Goal: Information Seeking & Learning: Stay updated

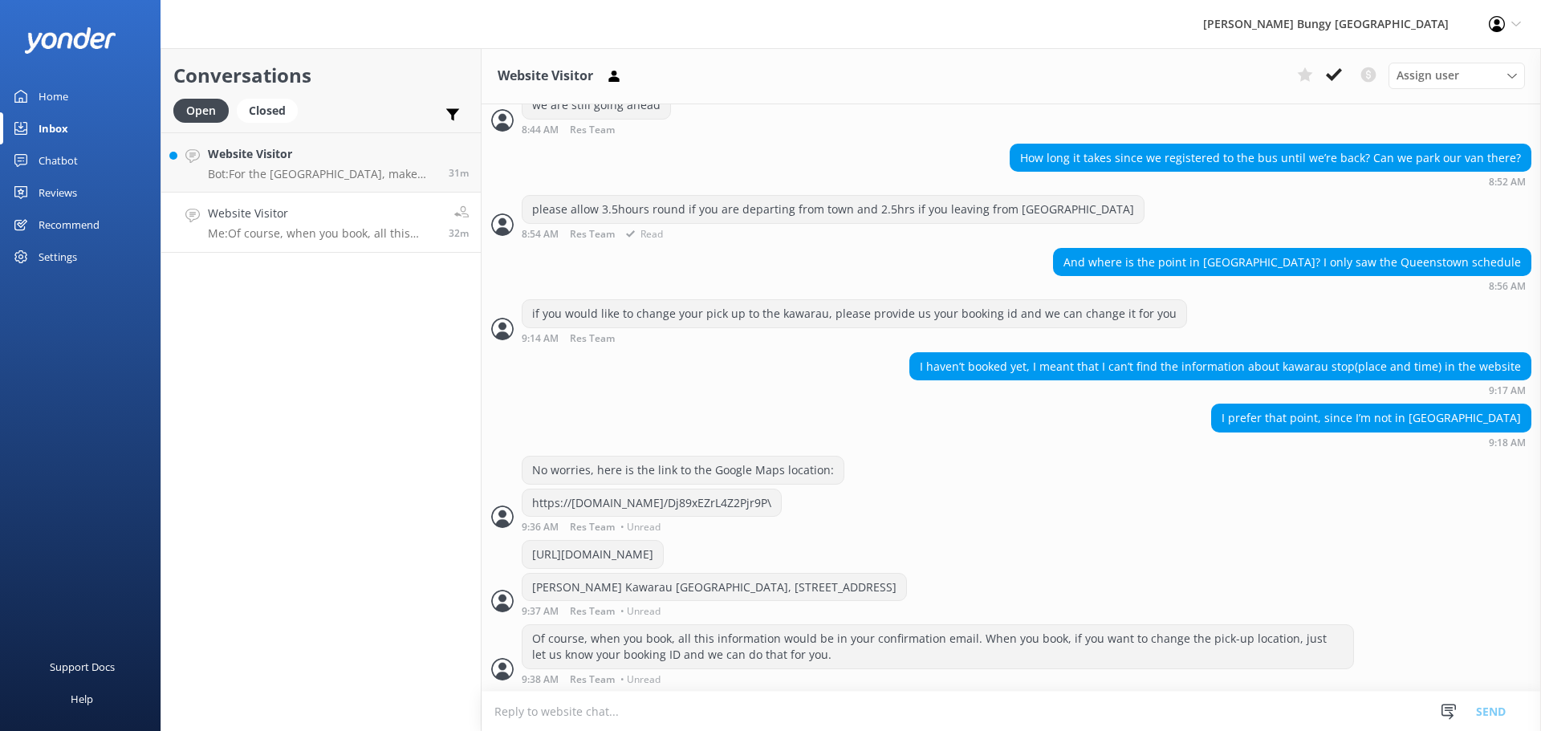
scroll to position [519, 0]
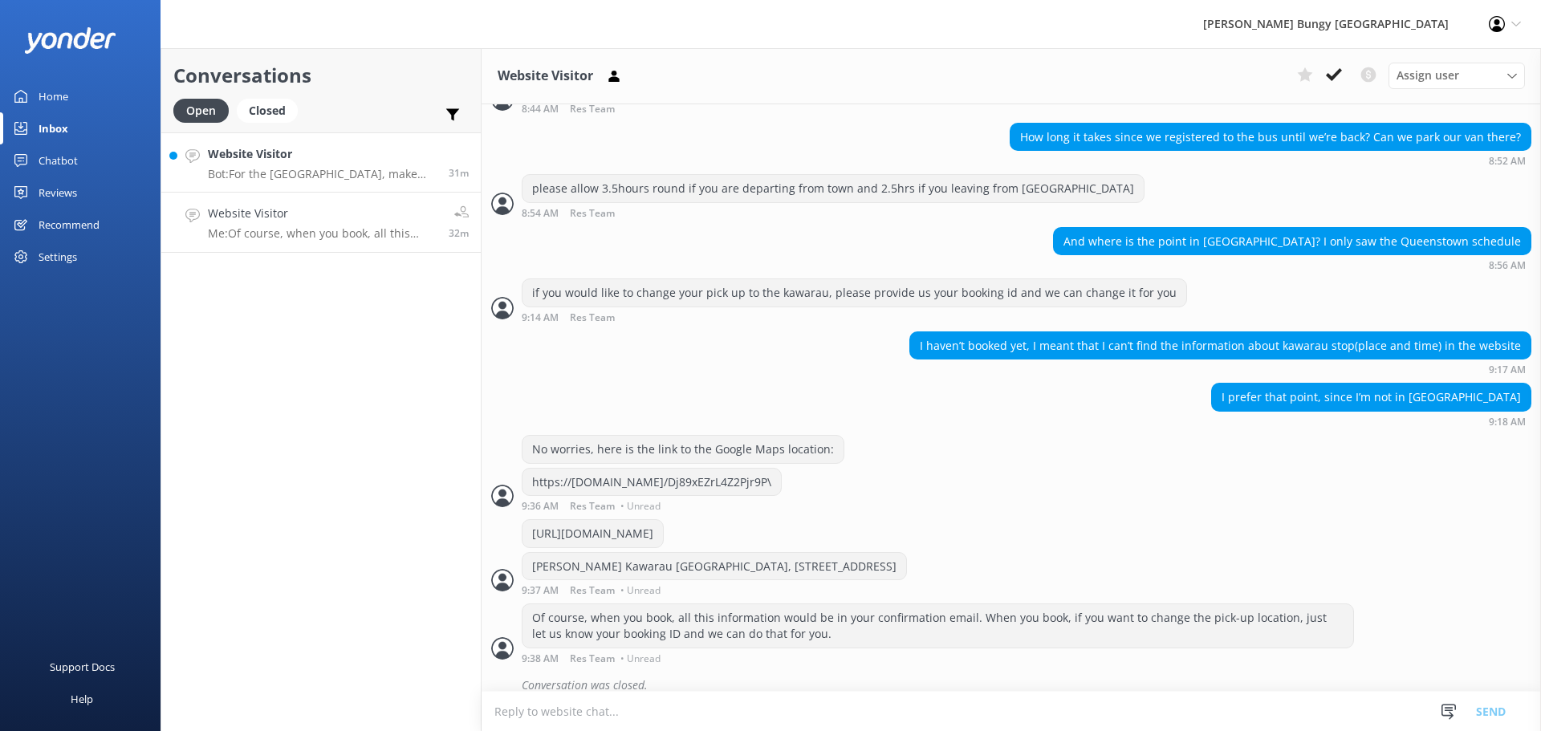
click at [376, 151] on h4 "Website Visitor" at bounding box center [322, 154] width 229 height 18
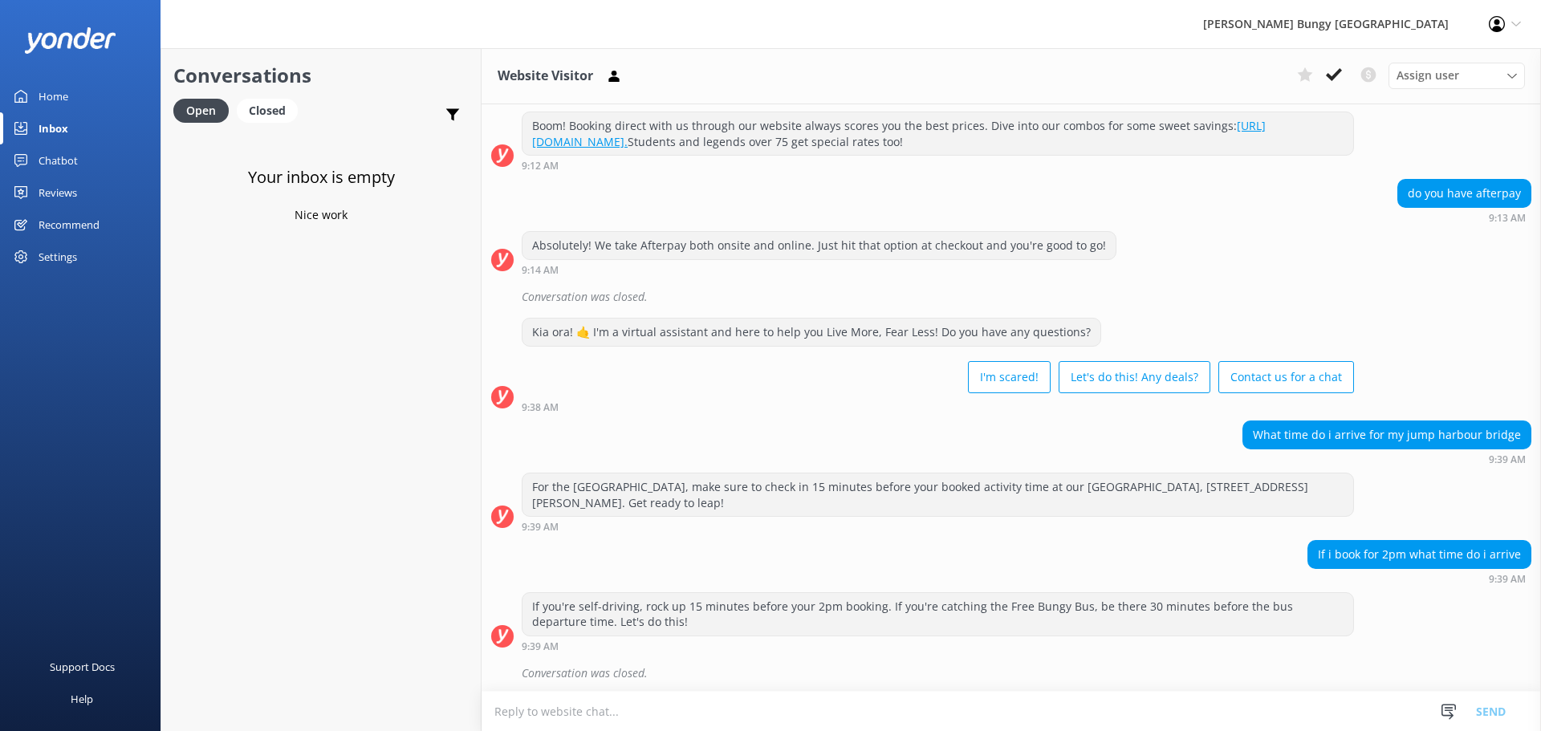
scroll to position [193, 0]
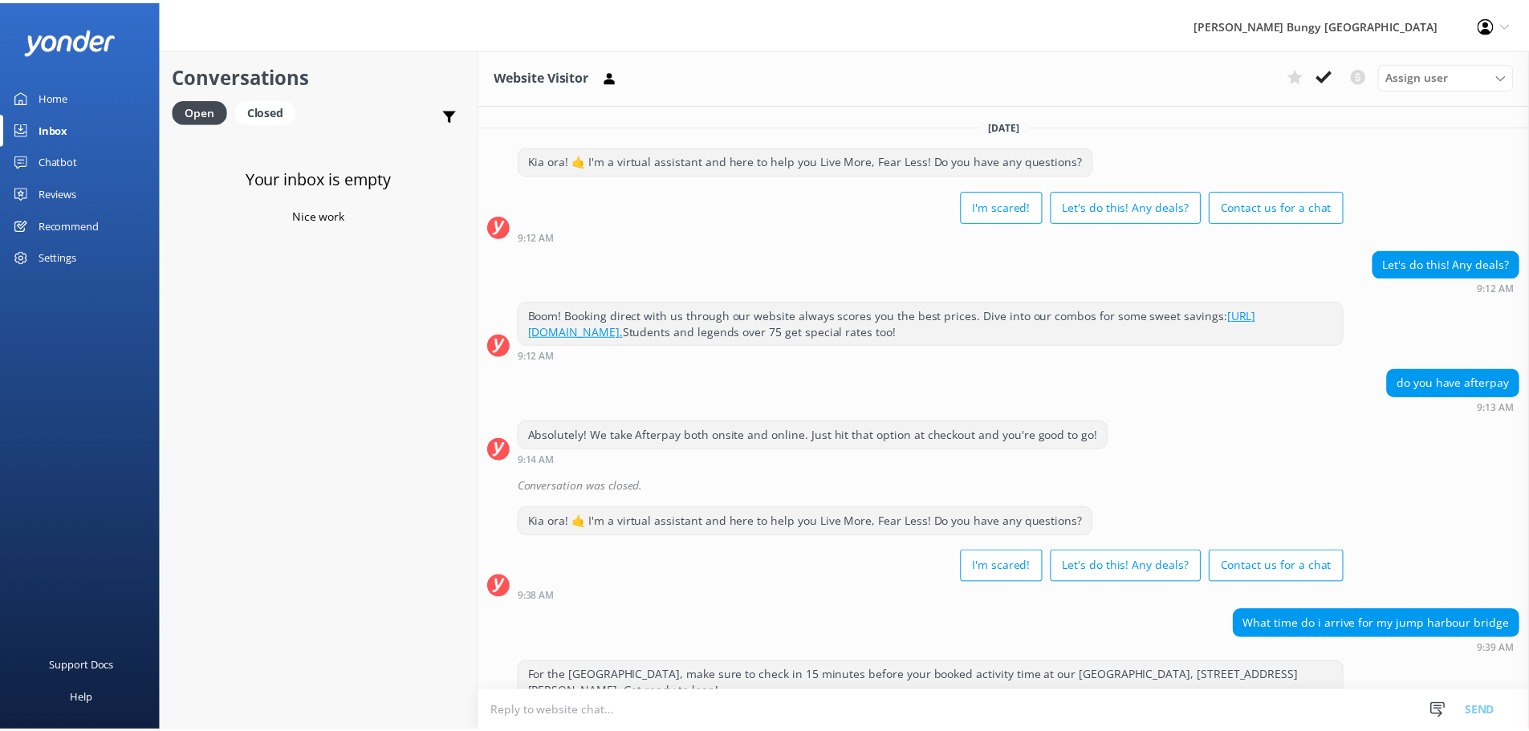
scroll to position [193, 0]
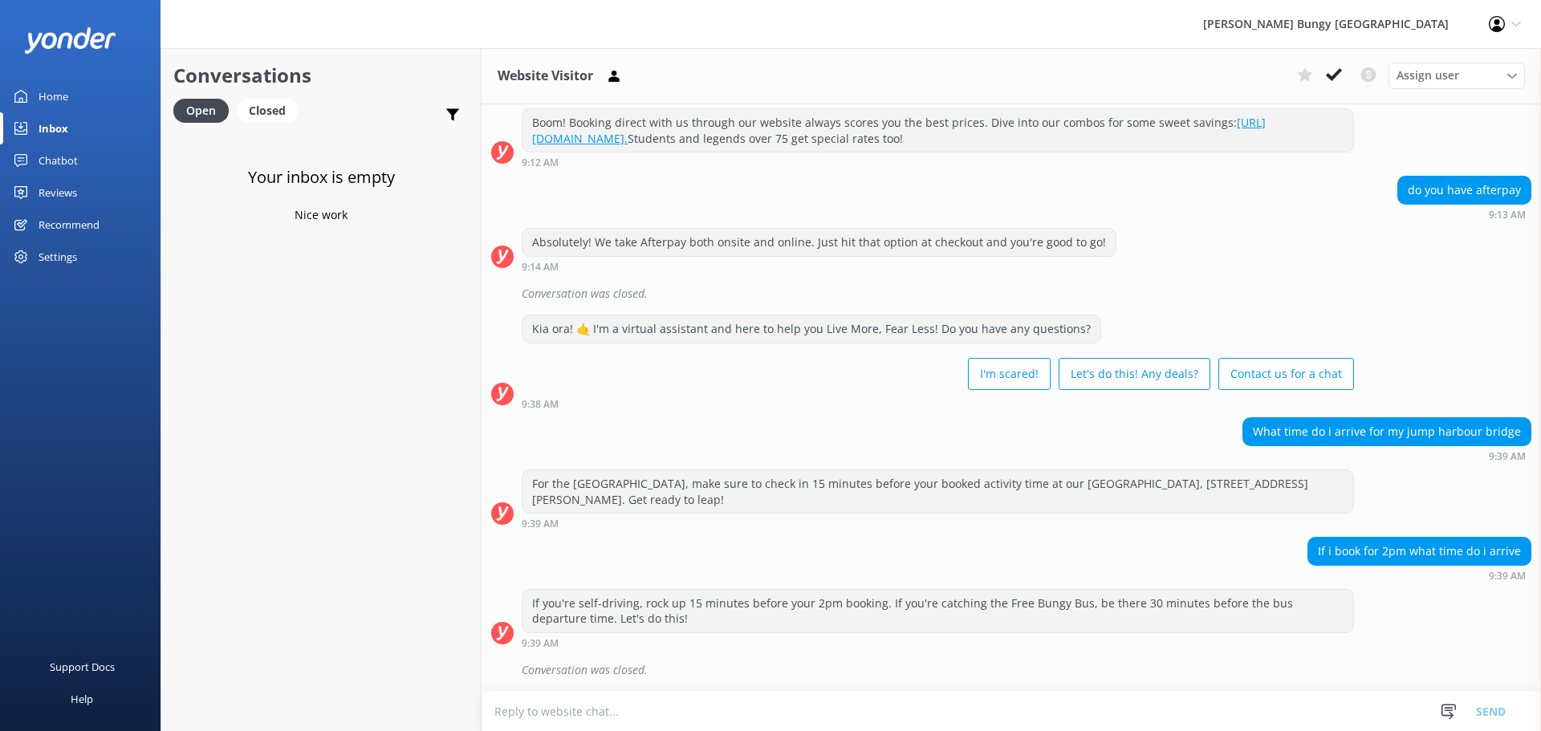
click at [87, 165] on link "Chatbot" at bounding box center [80, 160] width 161 height 32
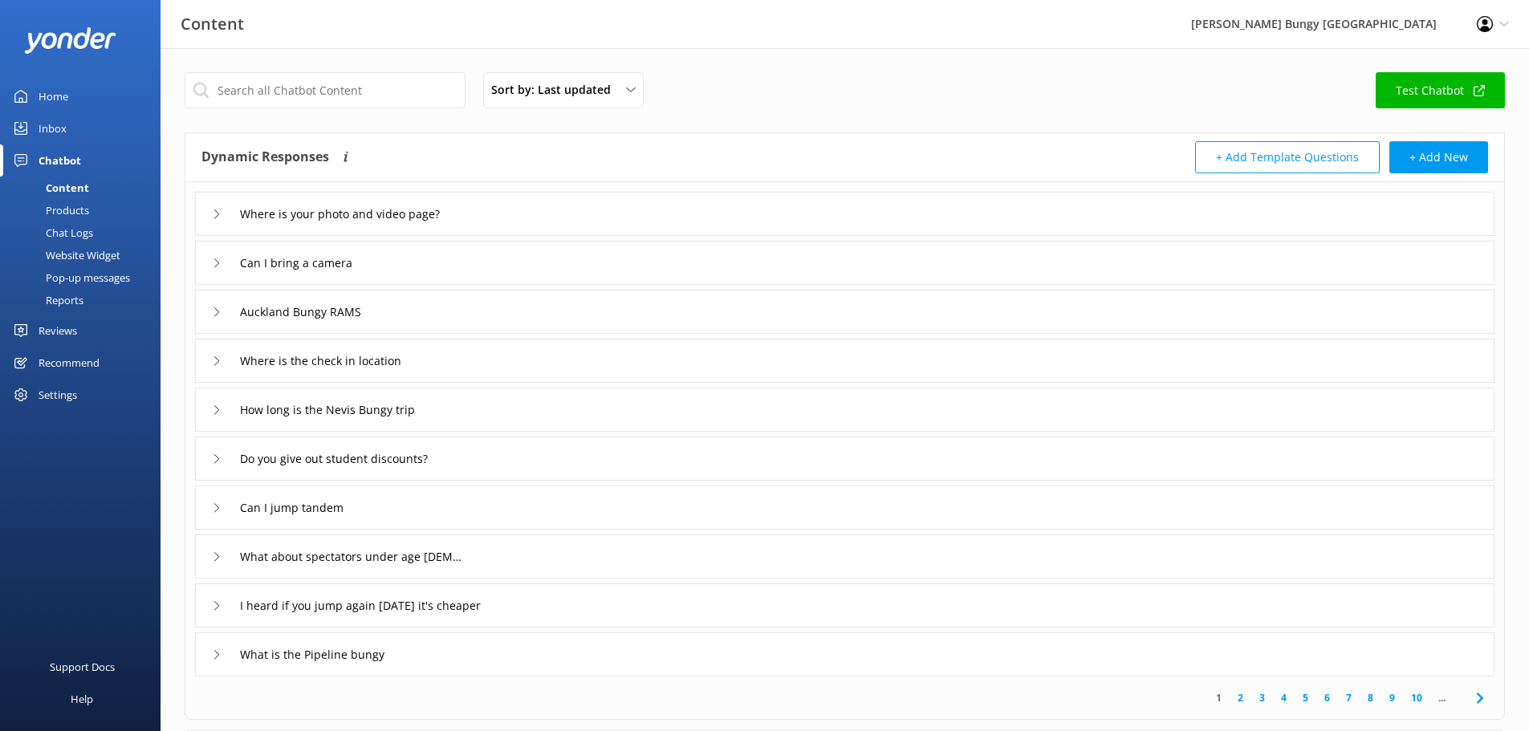
click at [87, 303] on link "Reports" at bounding box center [85, 300] width 151 height 22
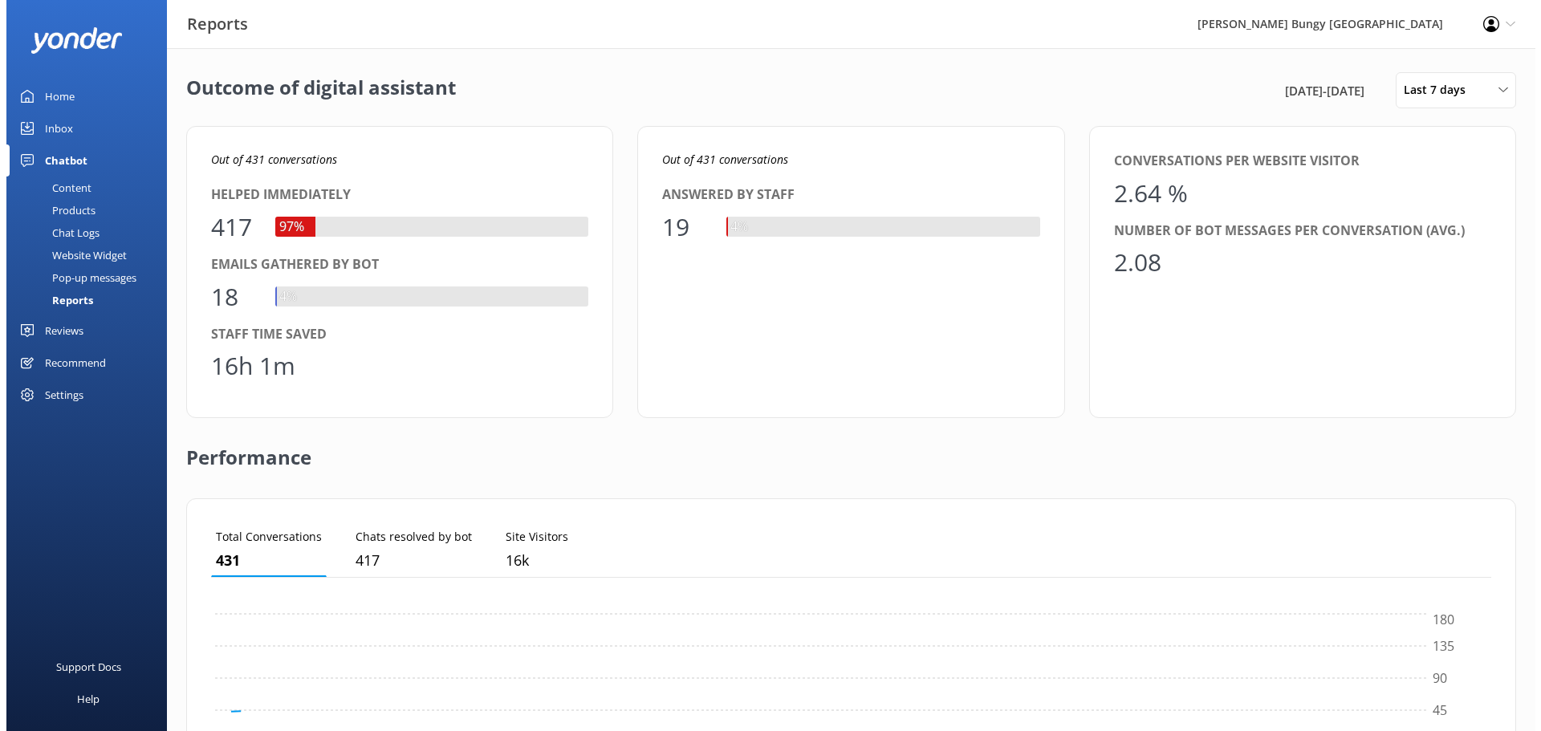
scroll to position [149, 1268]
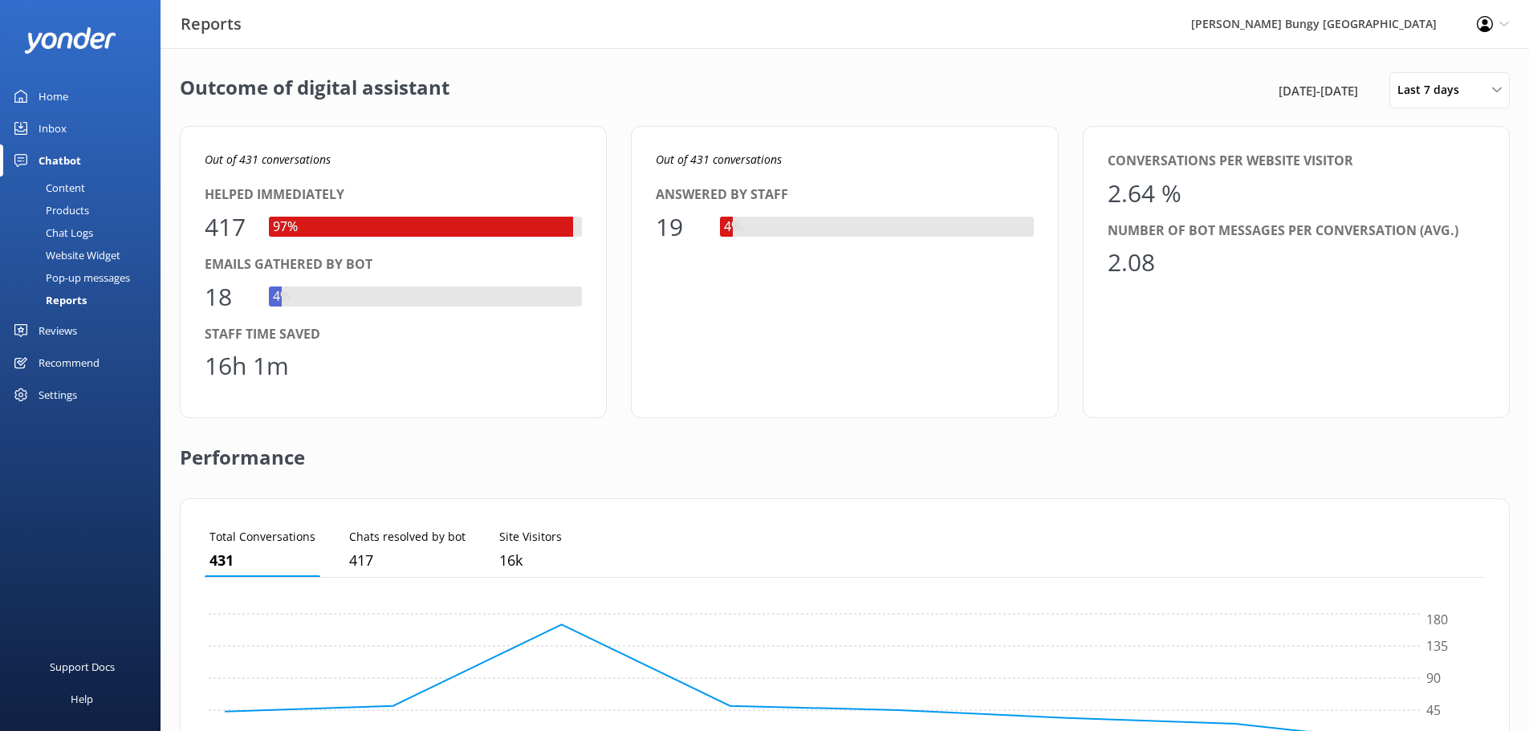
click at [79, 225] on div "Chat Logs" at bounding box center [51, 233] width 83 height 22
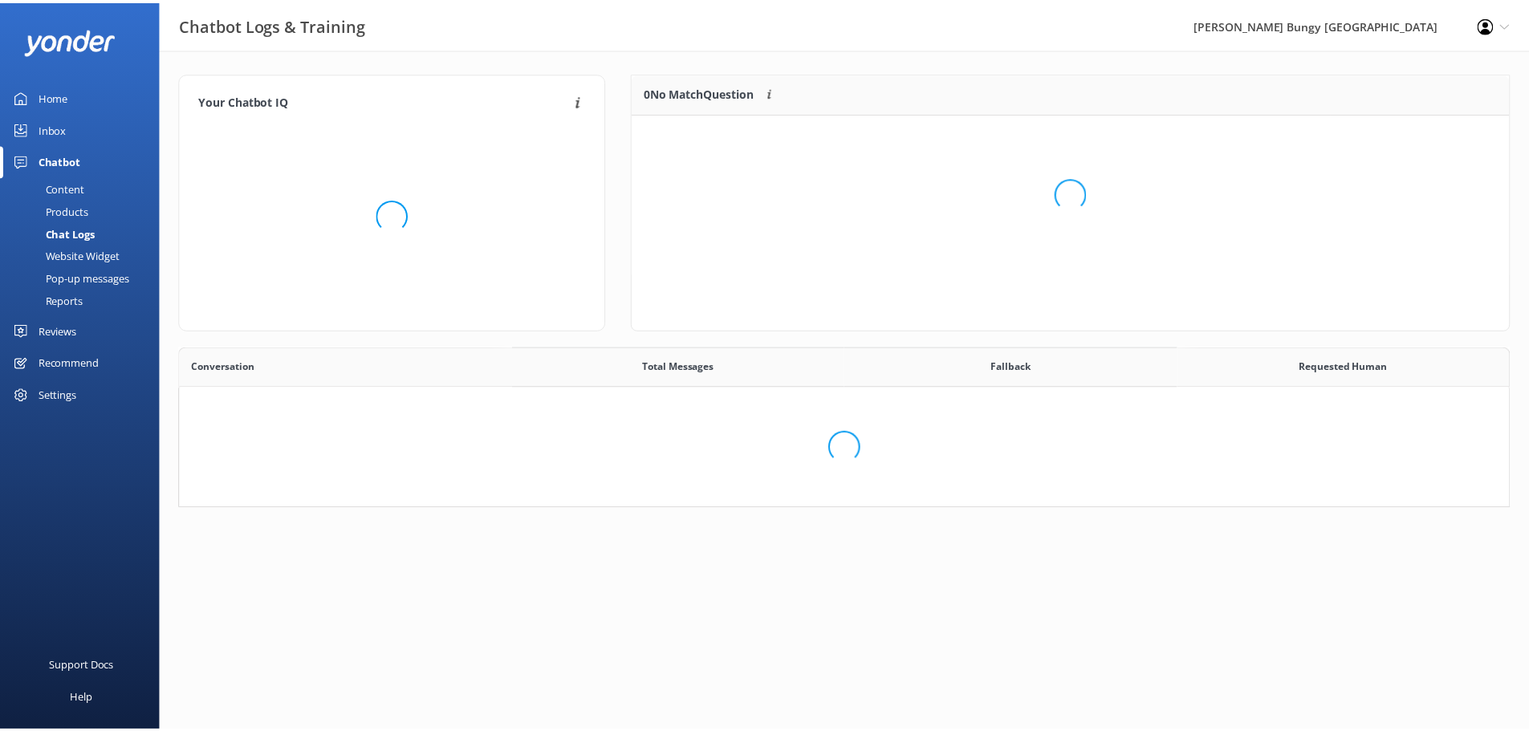
scroll to position [551, 1316]
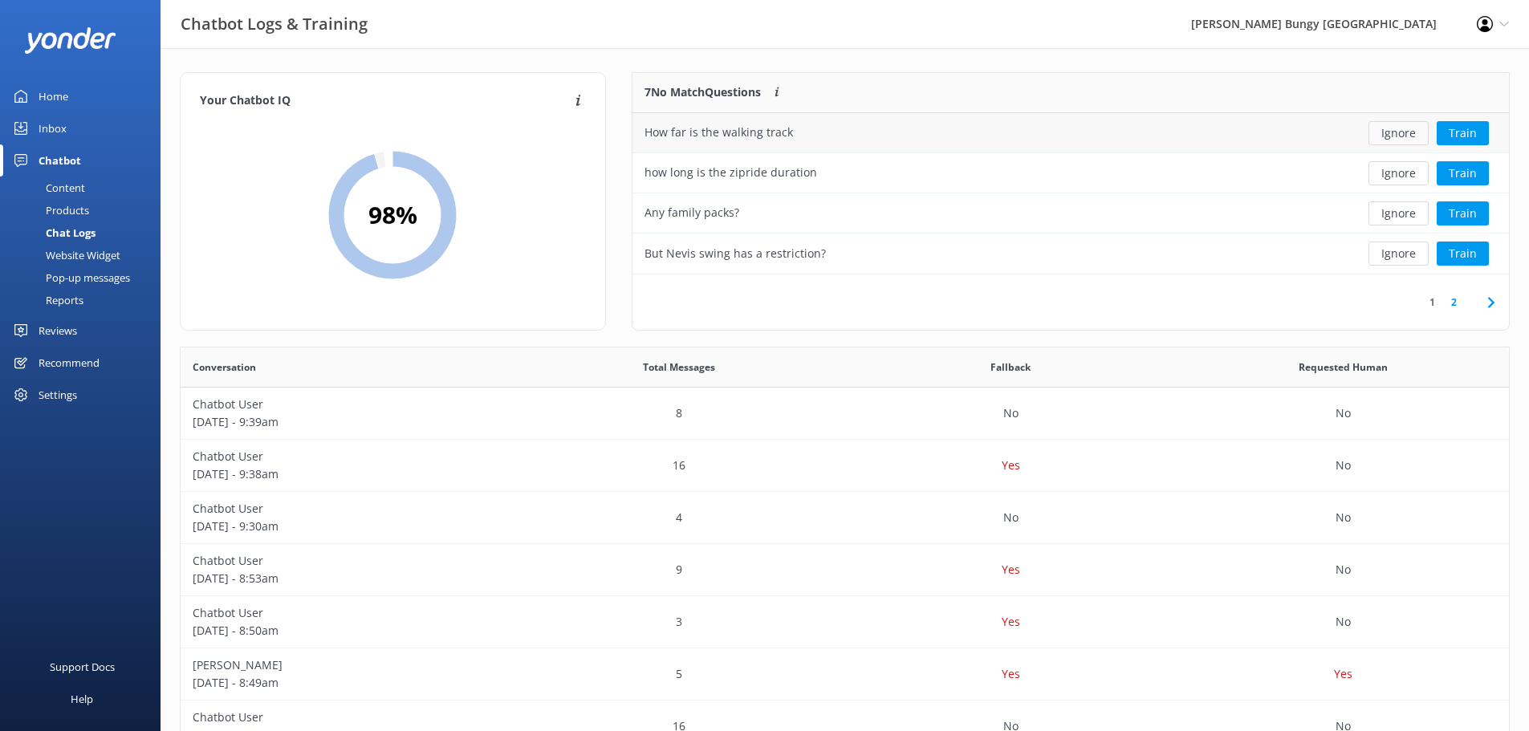
click at [1398, 136] on button "Ignore" at bounding box center [1399, 133] width 60 height 24
click at [1398, 136] on div "Loading.. Train" at bounding box center [1420, 133] width 154 height 24
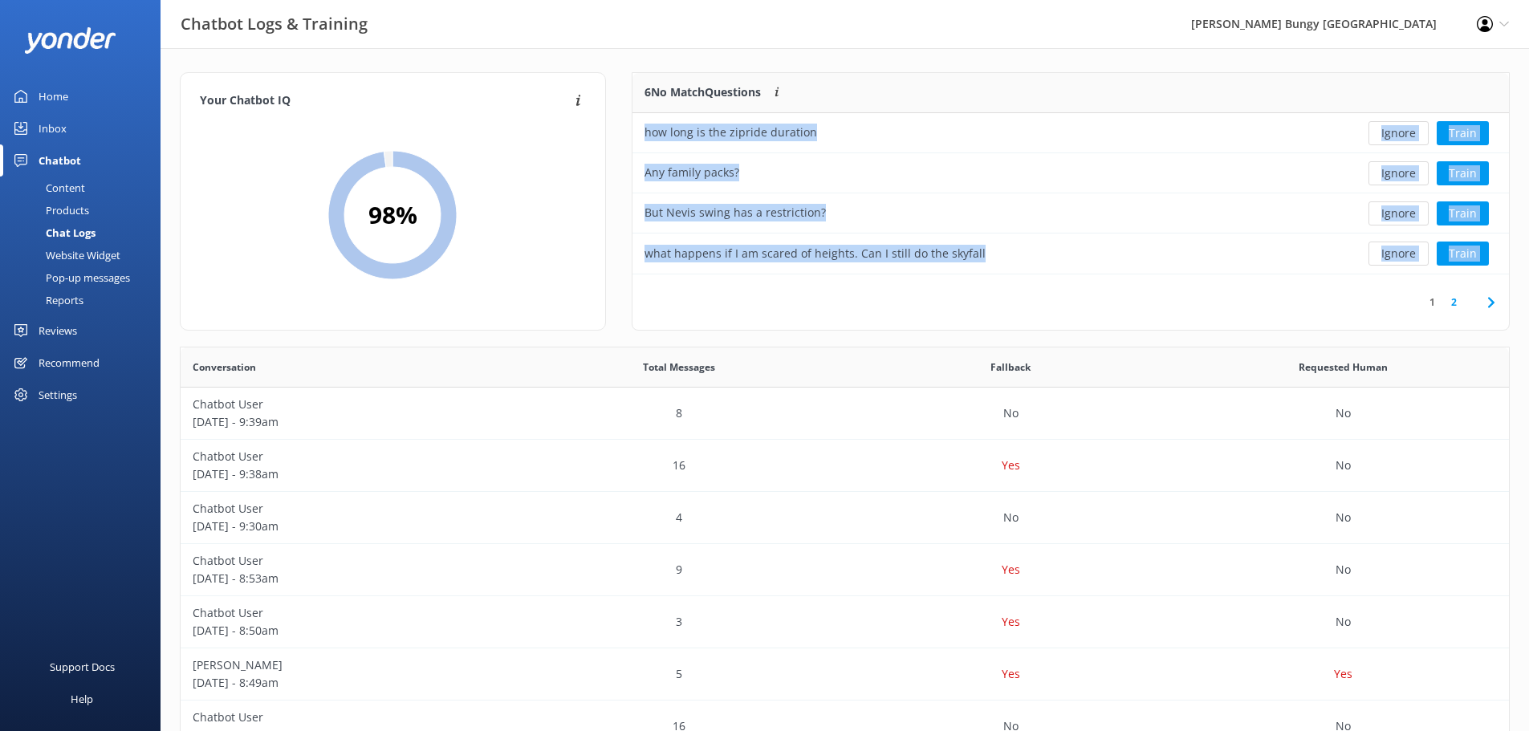
click at [1398, 136] on button "Ignore" at bounding box center [1399, 133] width 60 height 24
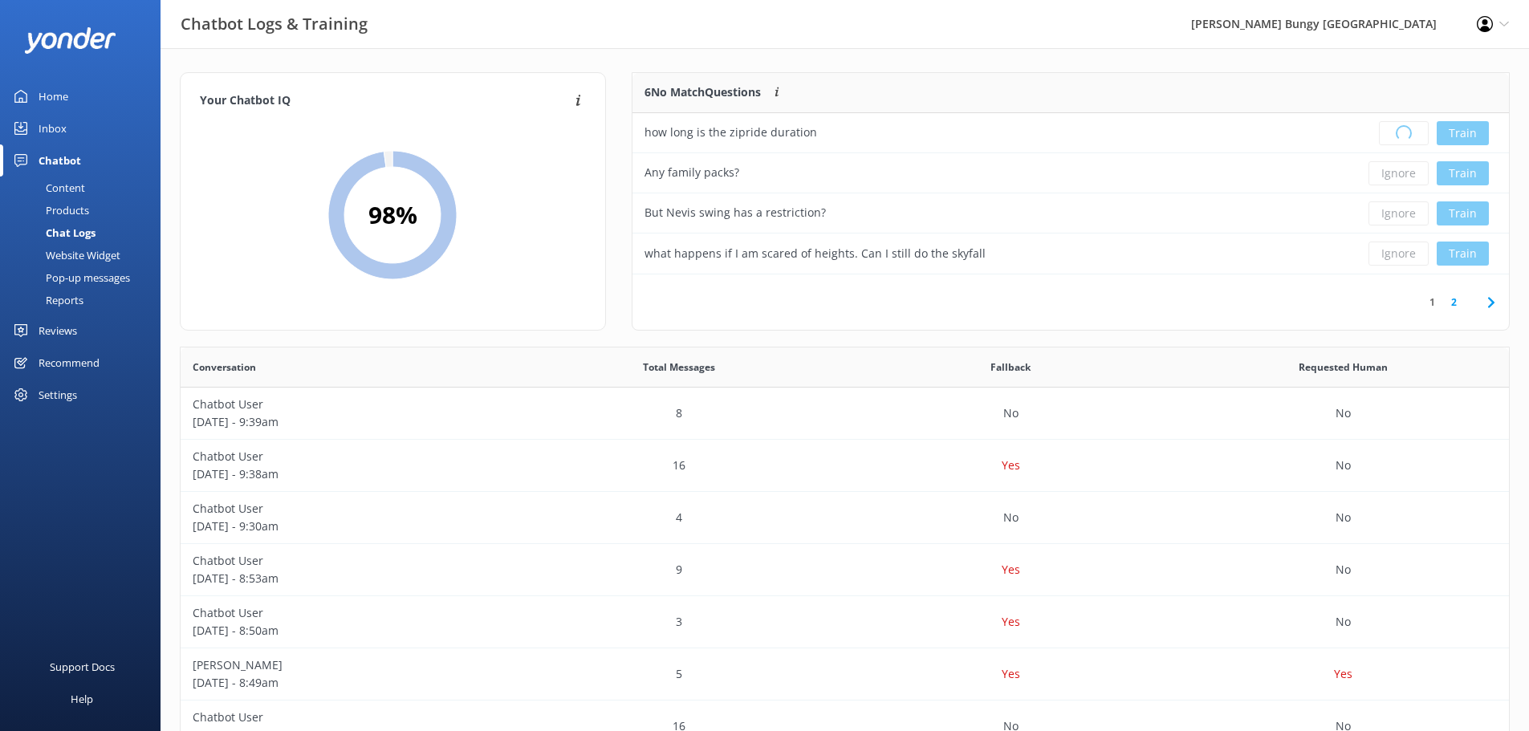
click at [1398, 136] on div "Loading.. Train" at bounding box center [1420, 133] width 154 height 24
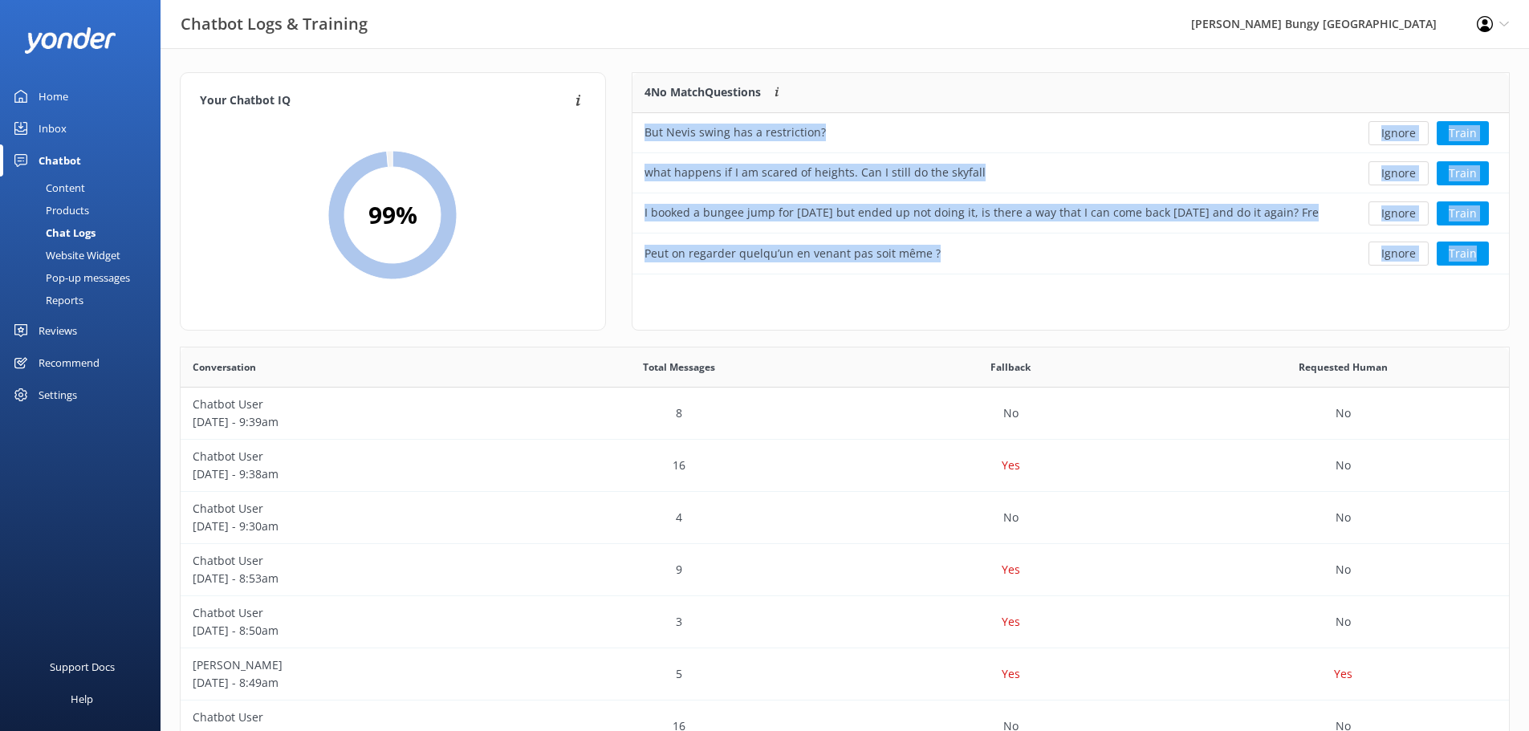
click at [1398, 136] on button "Ignore" at bounding box center [1399, 133] width 60 height 24
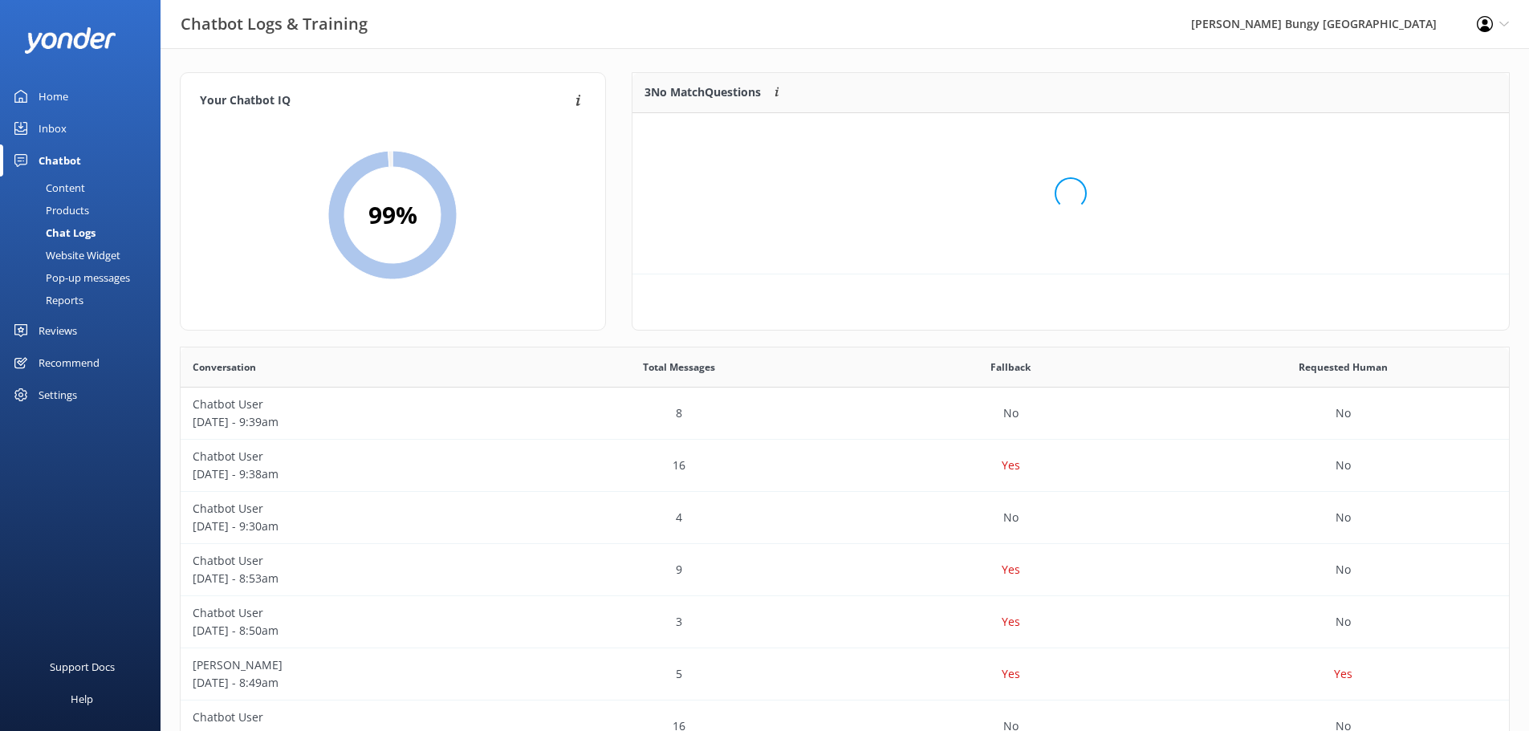
scroll to position [149, 865]
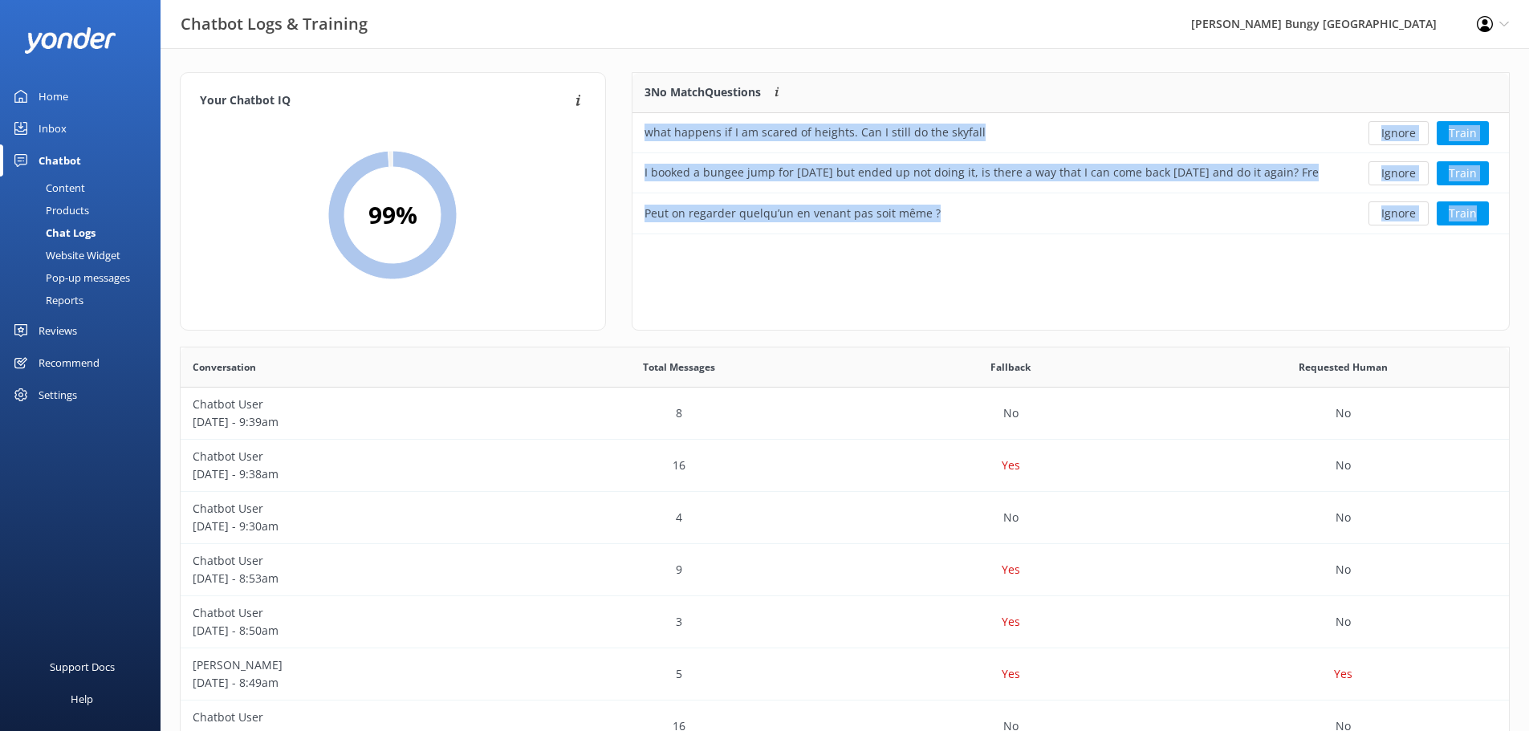
click at [1398, 136] on button "Ignore" at bounding box center [1399, 133] width 60 height 24
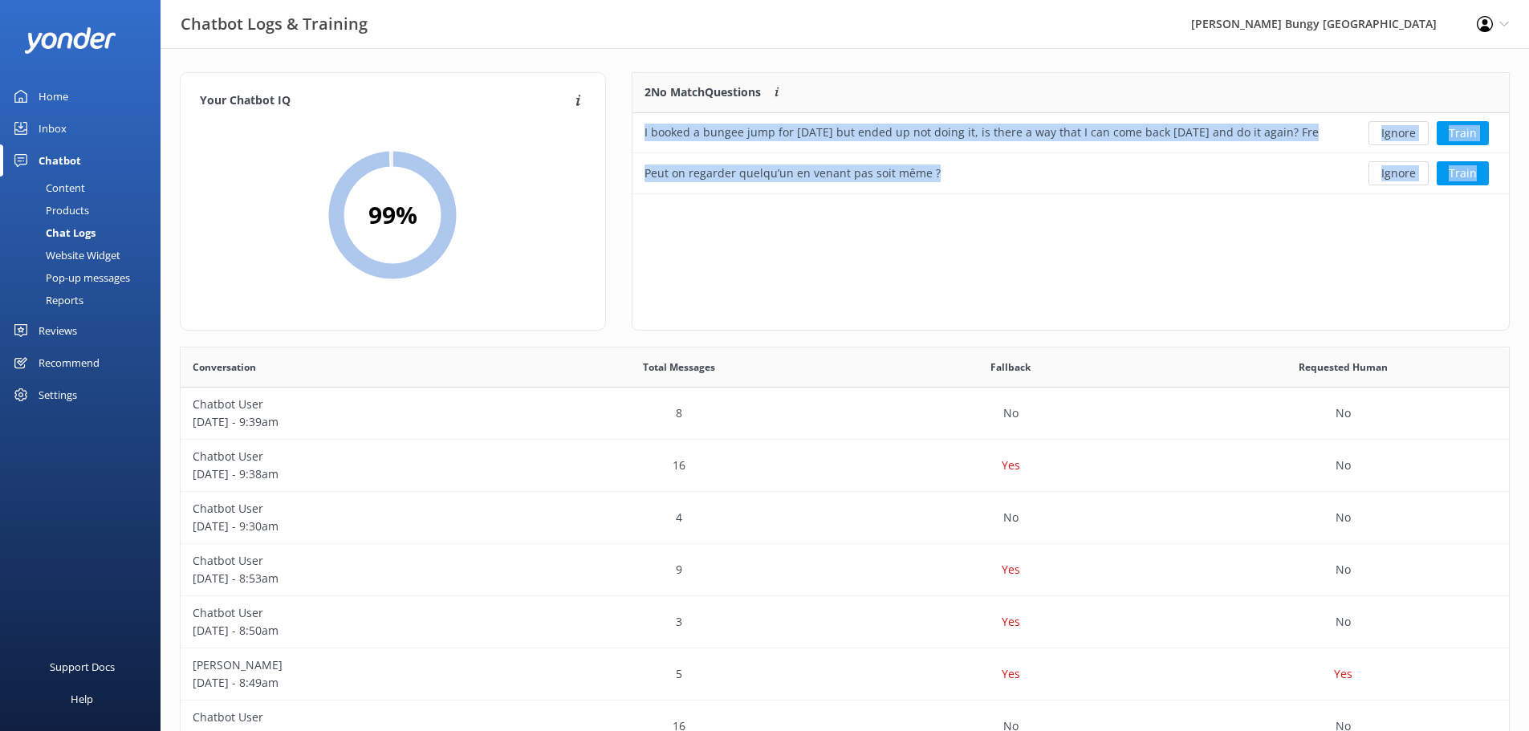
scroll to position [109, 865]
click at [1398, 136] on button "Ignore" at bounding box center [1399, 133] width 60 height 24
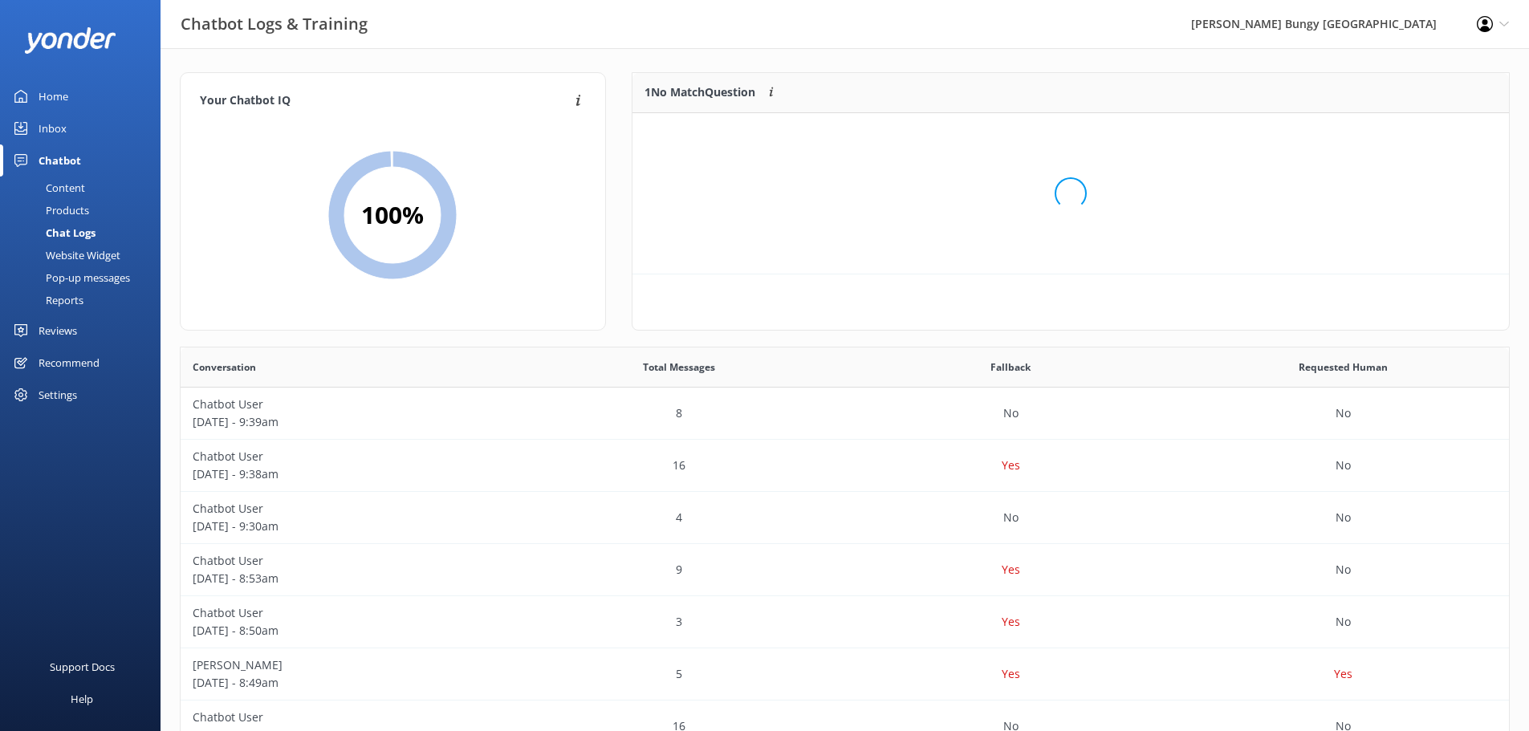
scroll to position [69, 865]
click at [1398, 136] on button "Ignore" at bounding box center [1399, 133] width 60 height 24
click at [87, 179] on link "Content" at bounding box center [85, 188] width 151 height 22
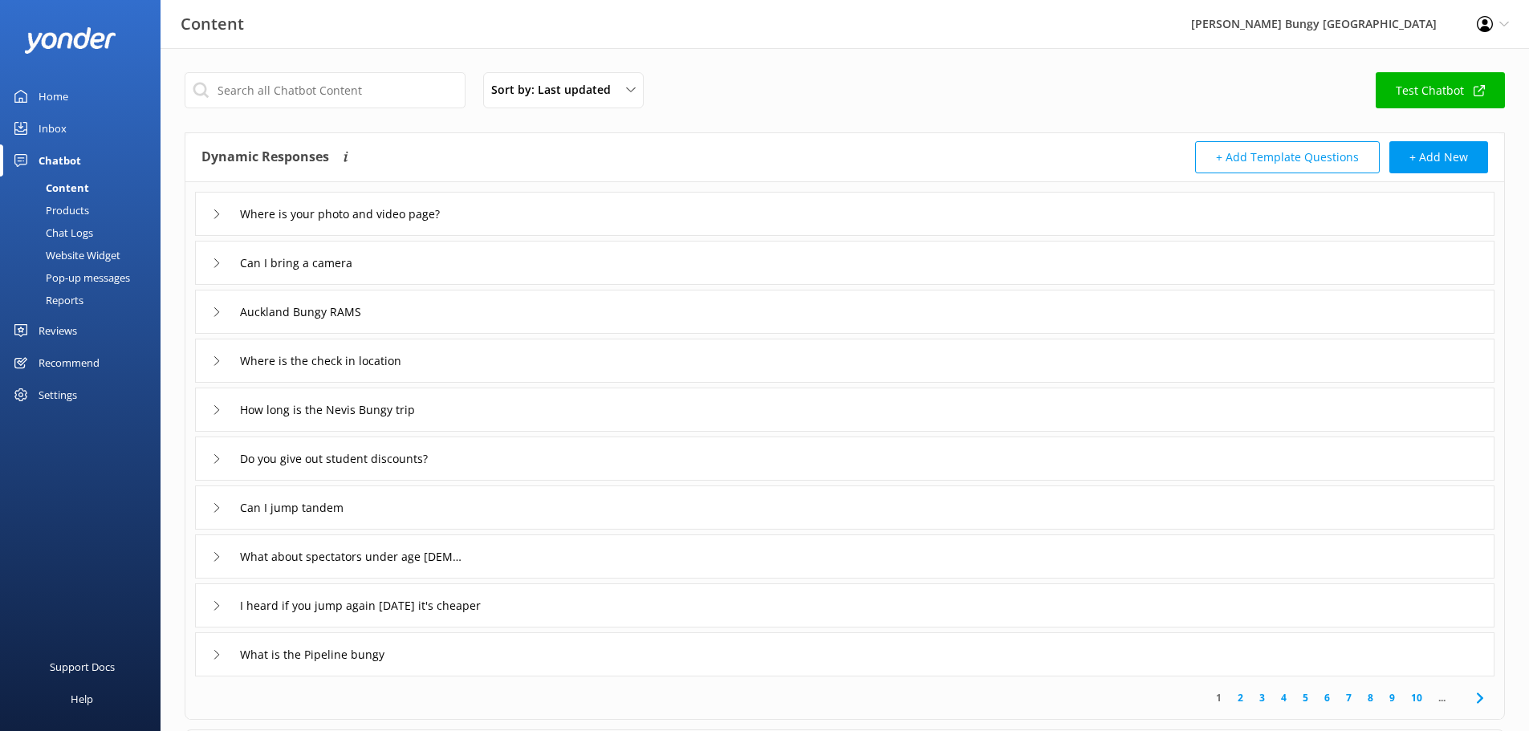
click at [92, 233] on div "Chat Logs" at bounding box center [51, 233] width 83 height 22
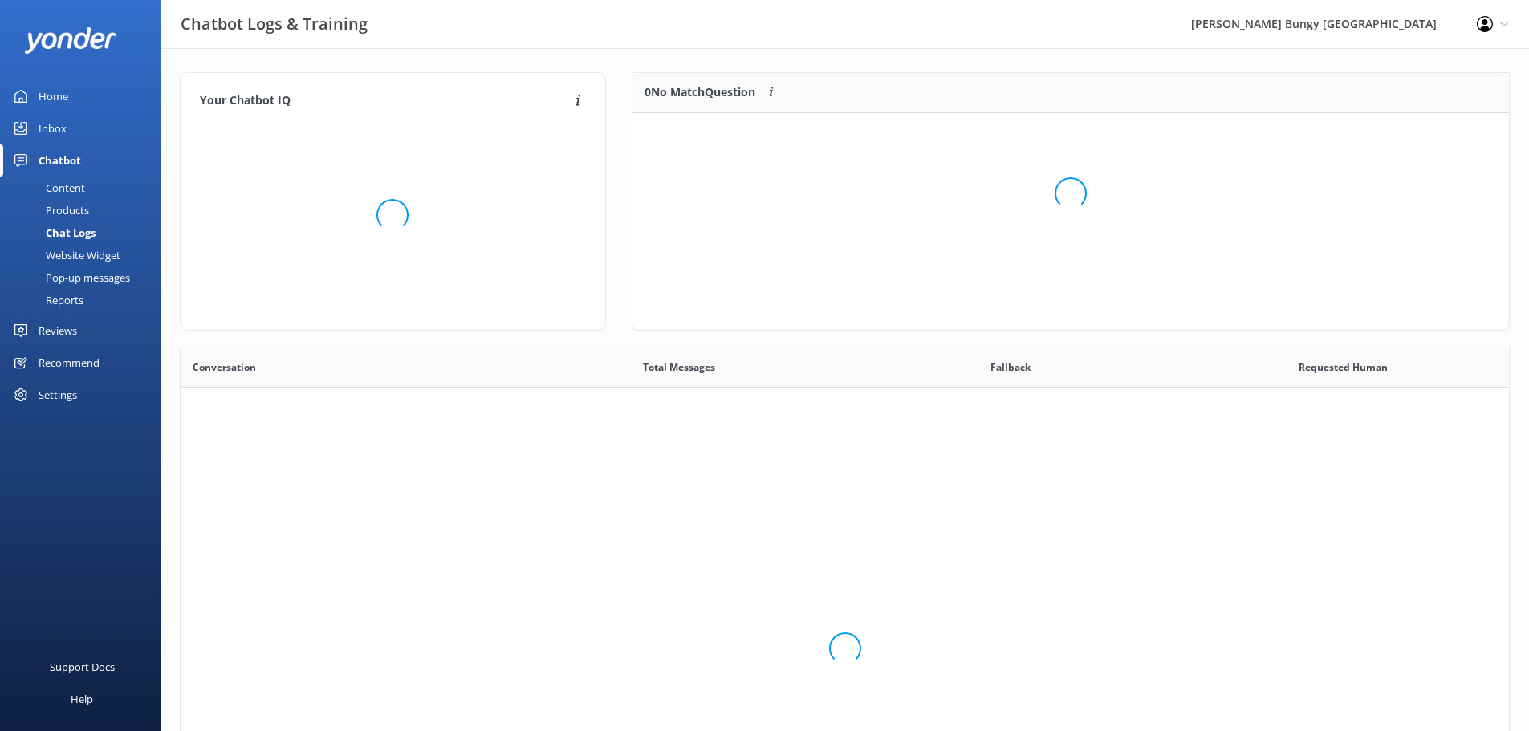
scroll to position [551, 1316]
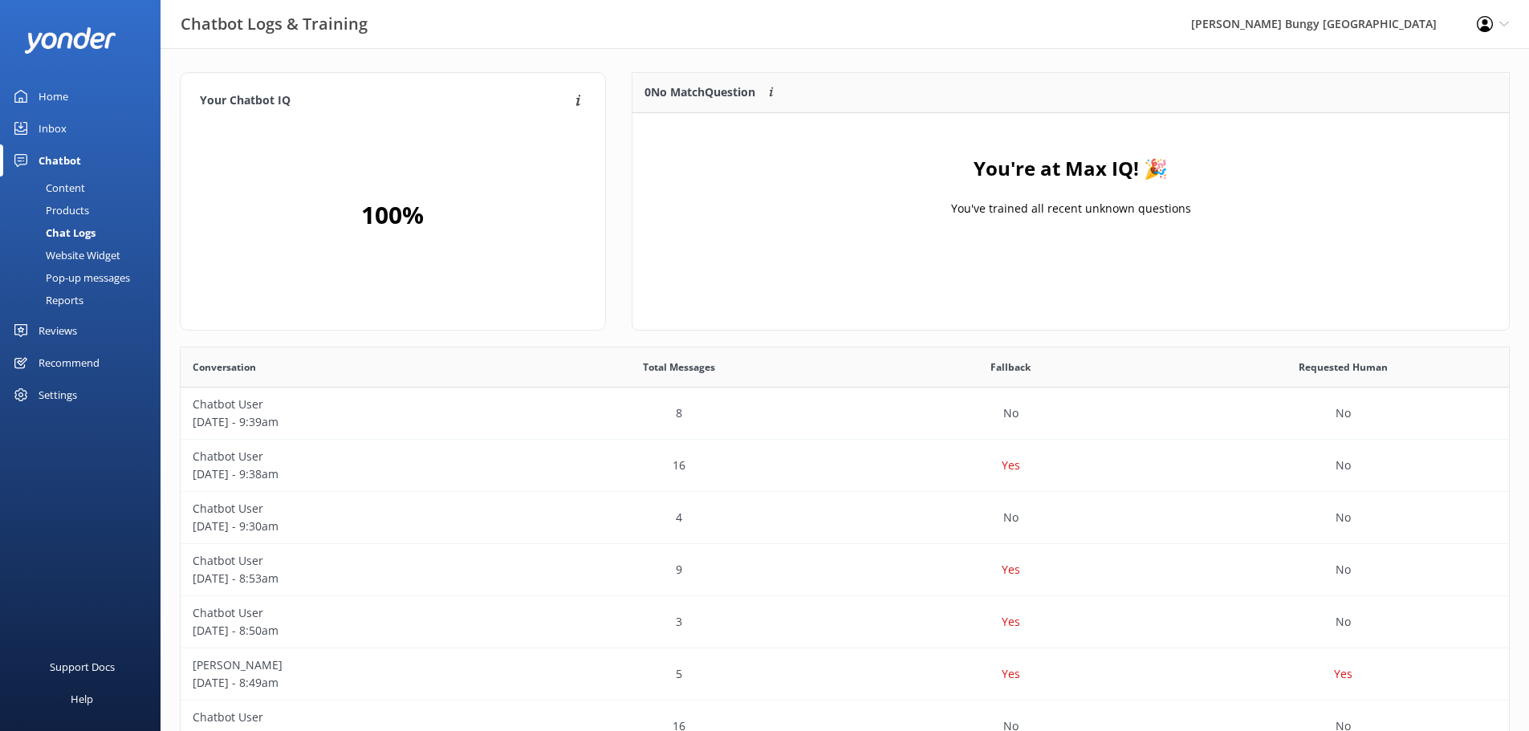
click at [77, 298] on div "Reports" at bounding box center [47, 300] width 74 height 22
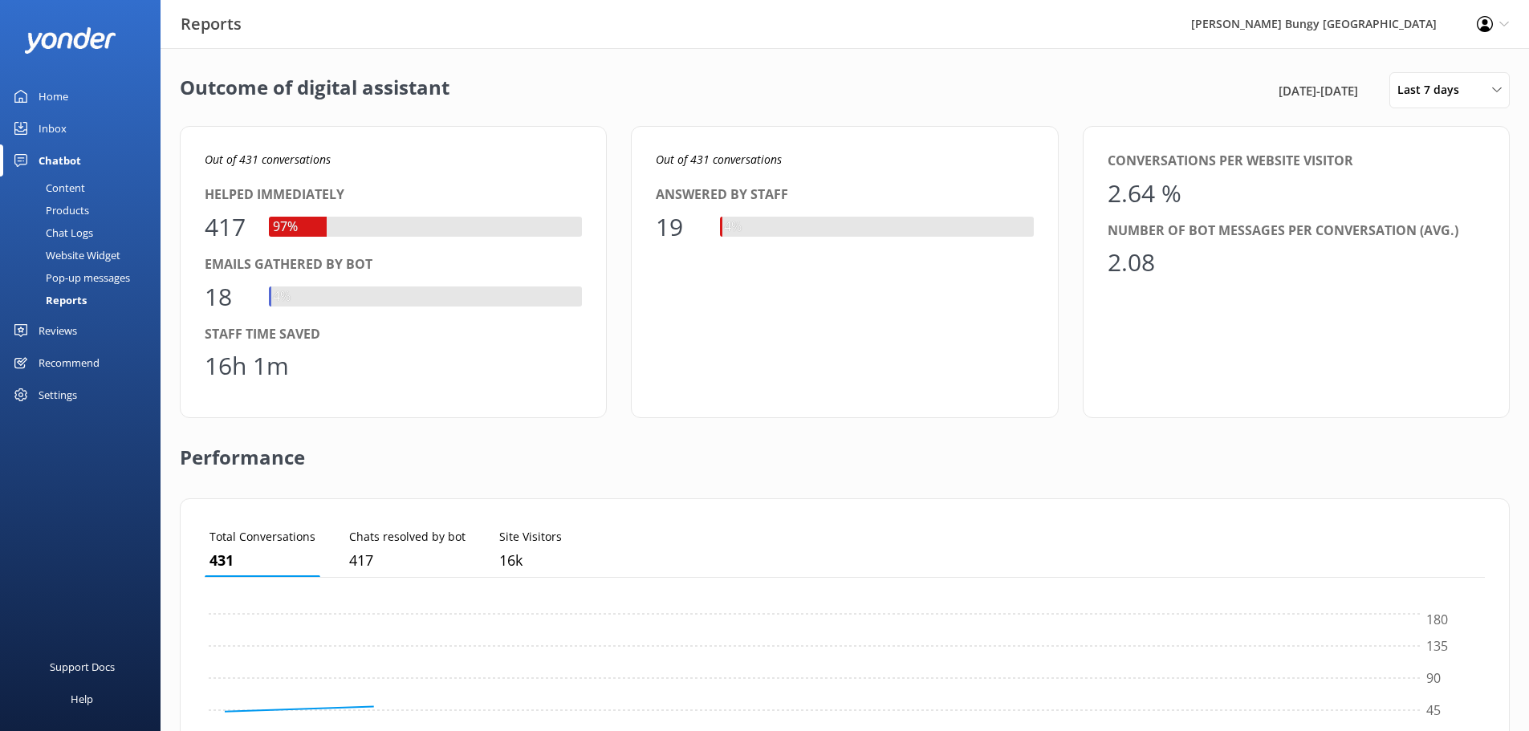
scroll to position [149, 1268]
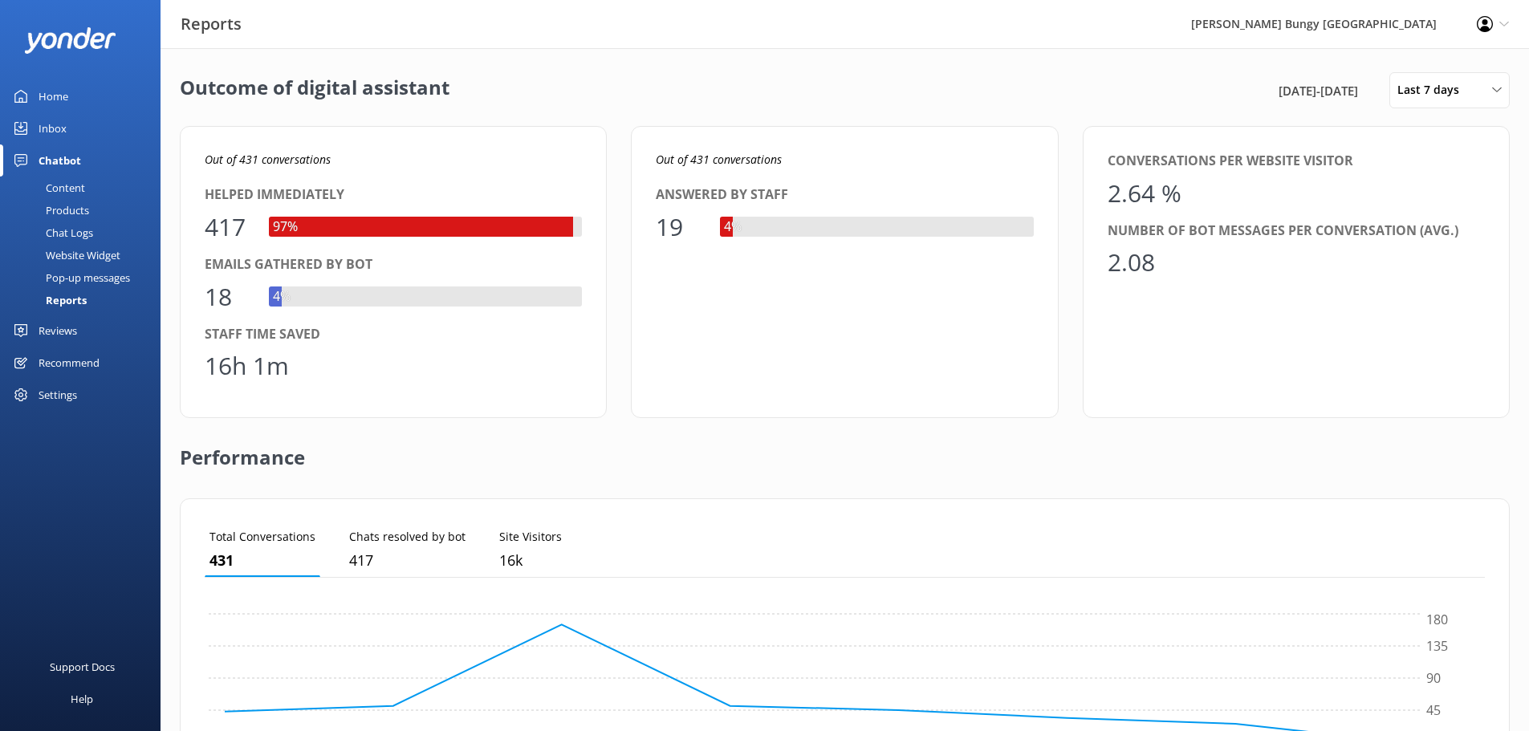
click at [65, 329] on div "Reviews" at bounding box center [58, 331] width 39 height 32
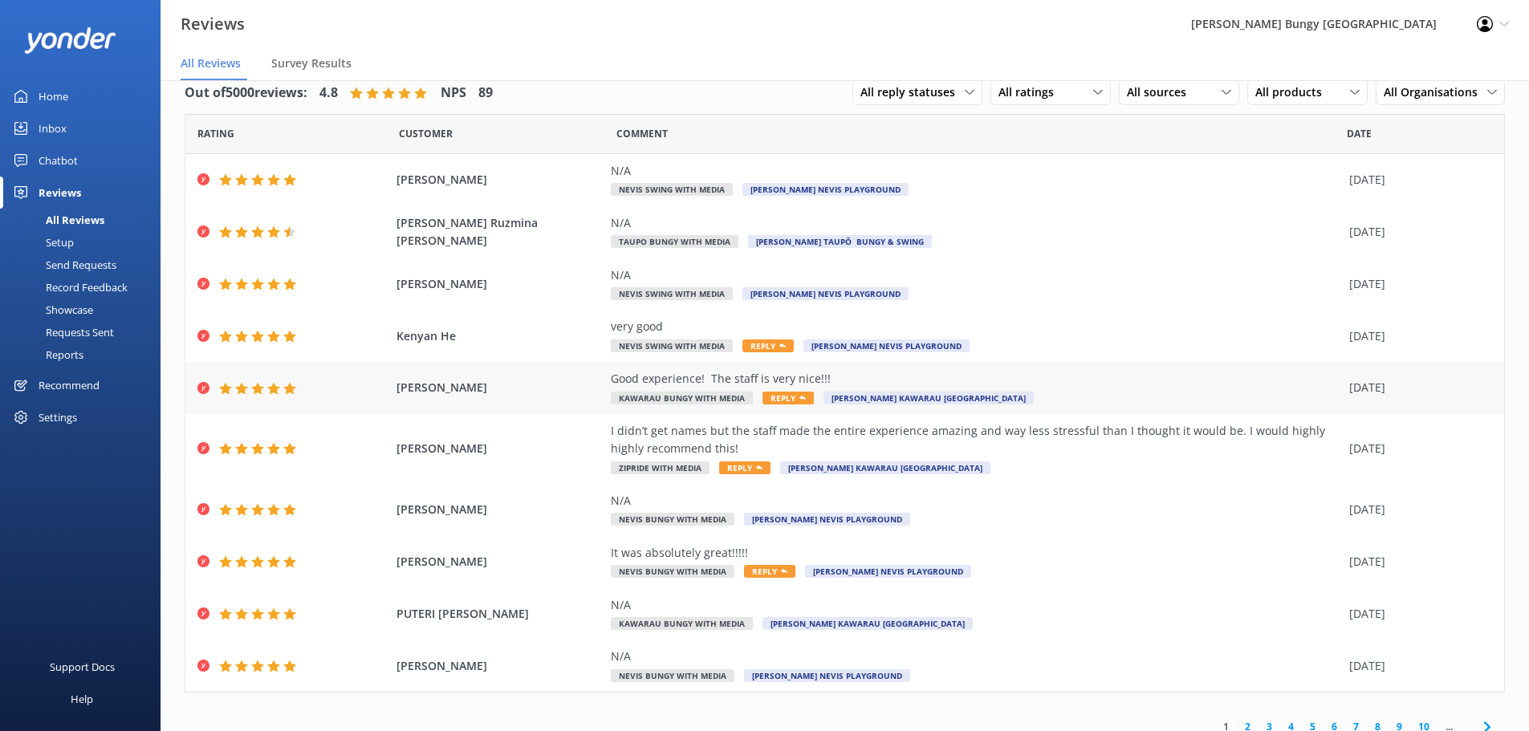
scroll to position [38, 0]
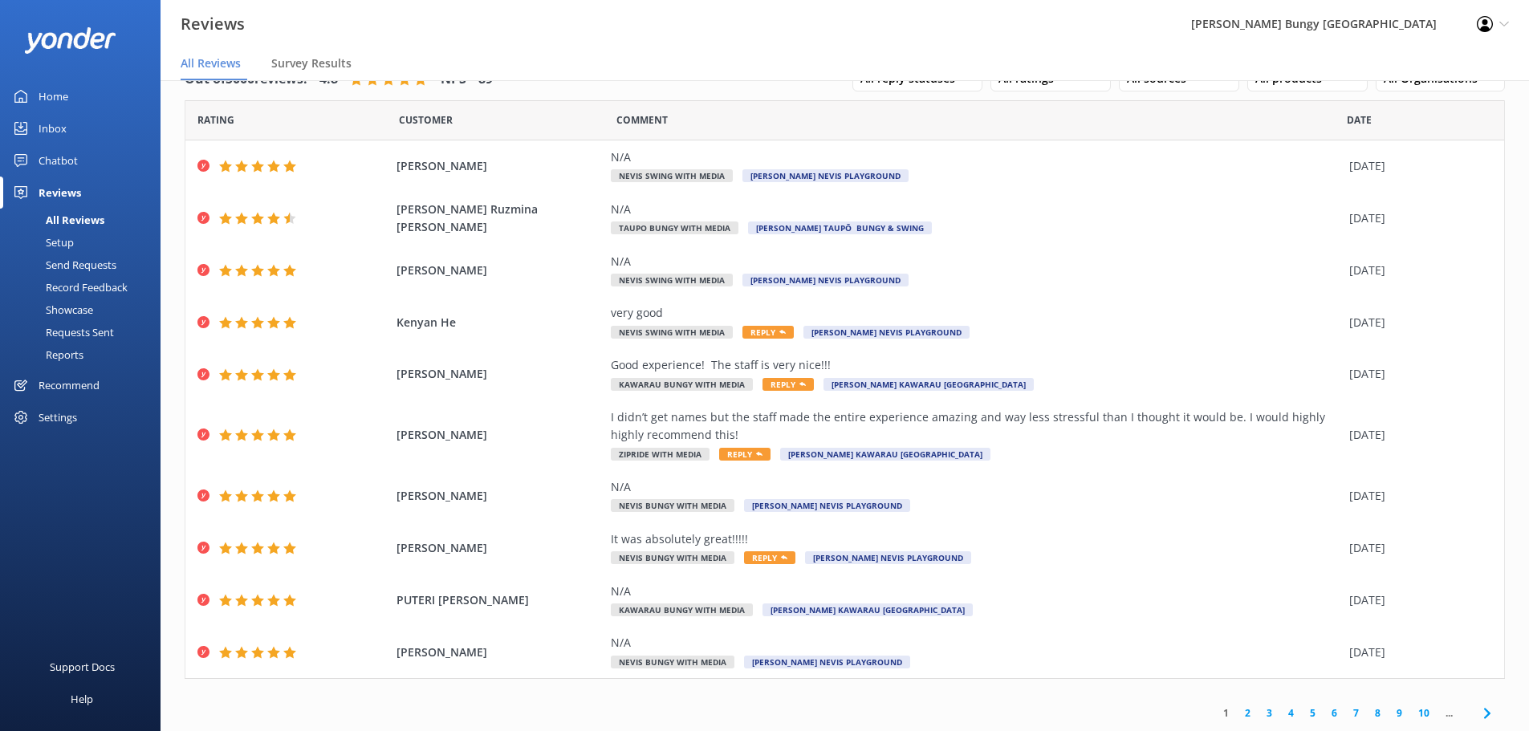
click at [1239, 714] on link "2" at bounding box center [1248, 713] width 22 height 15
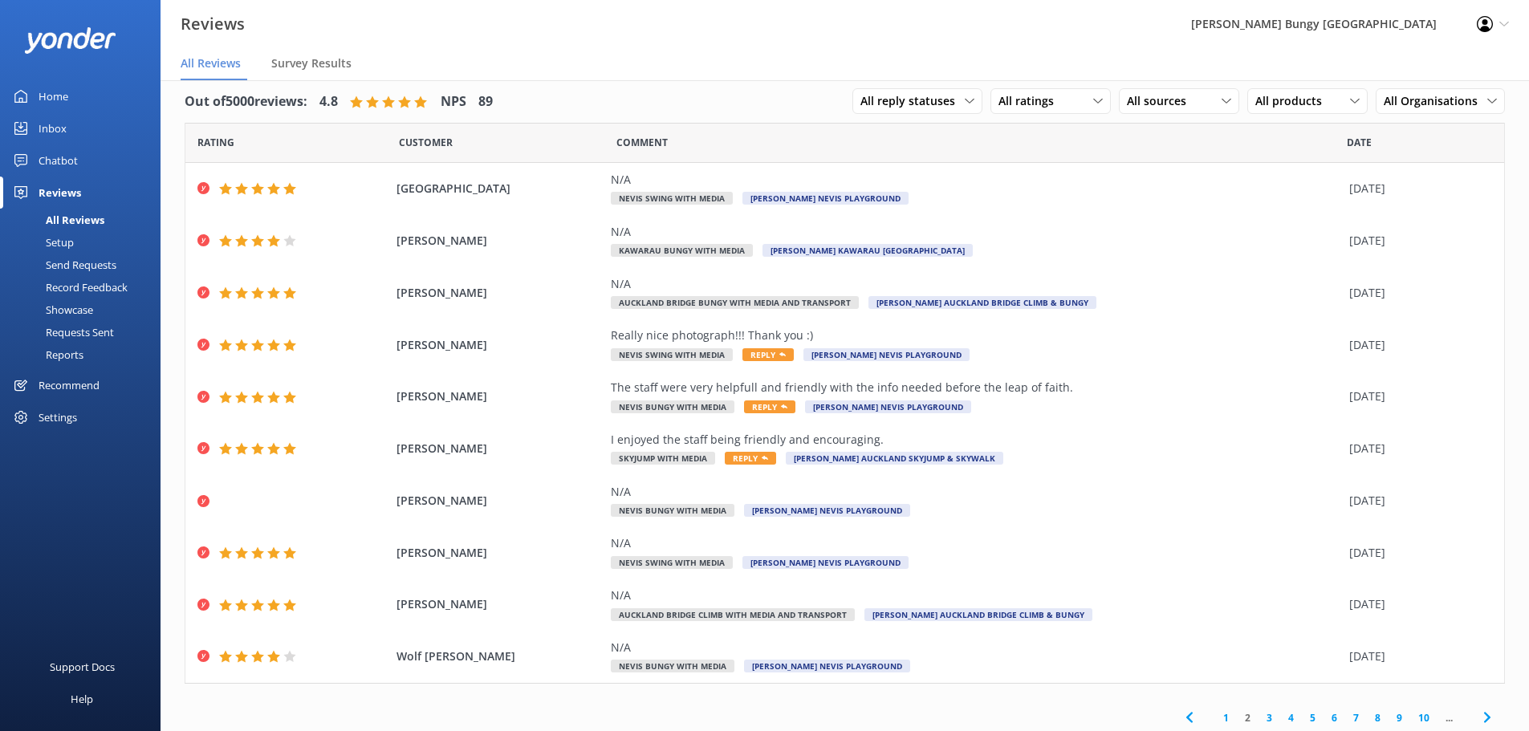
scroll to position [20, 0]
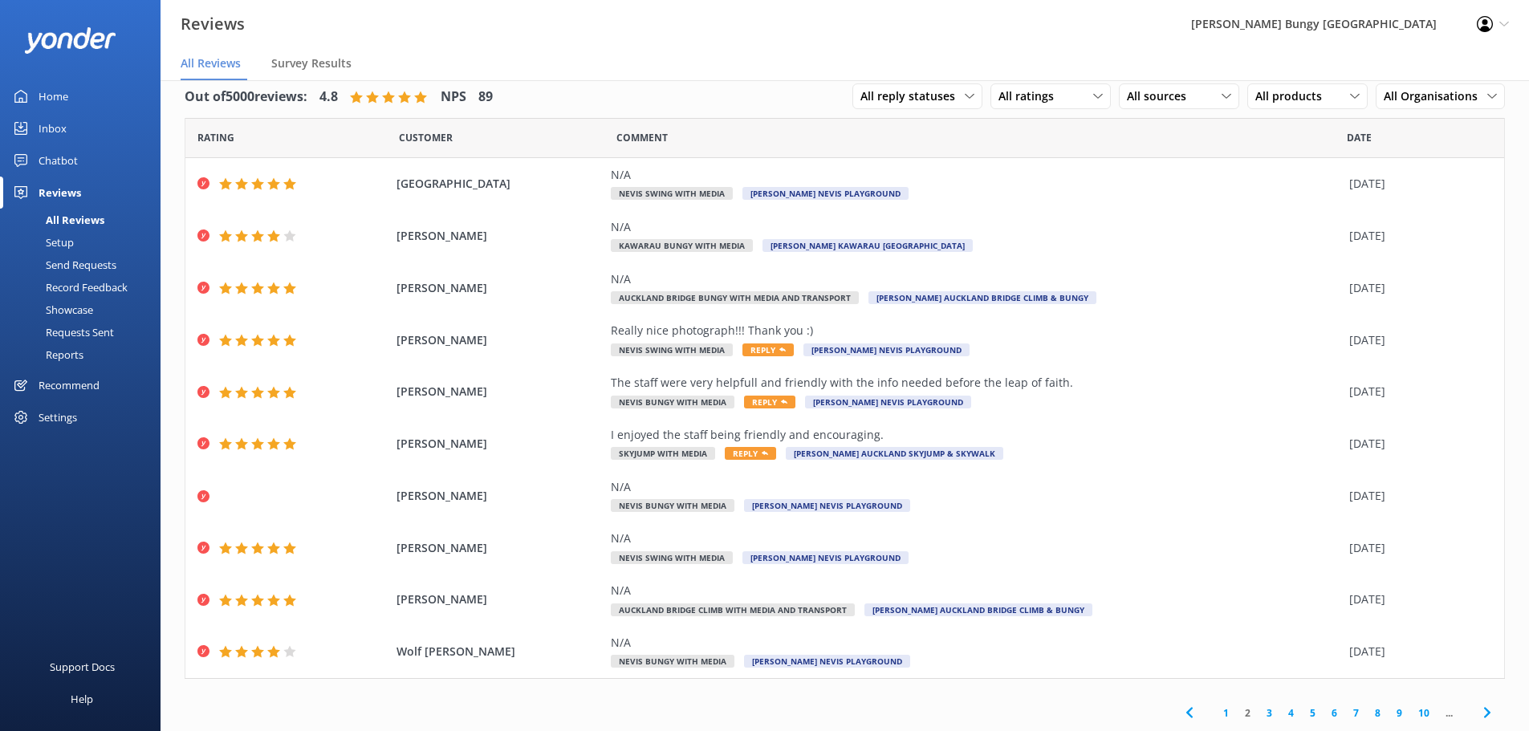
click at [1259, 713] on link "3" at bounding box center [1270, 713] width 22 height 15
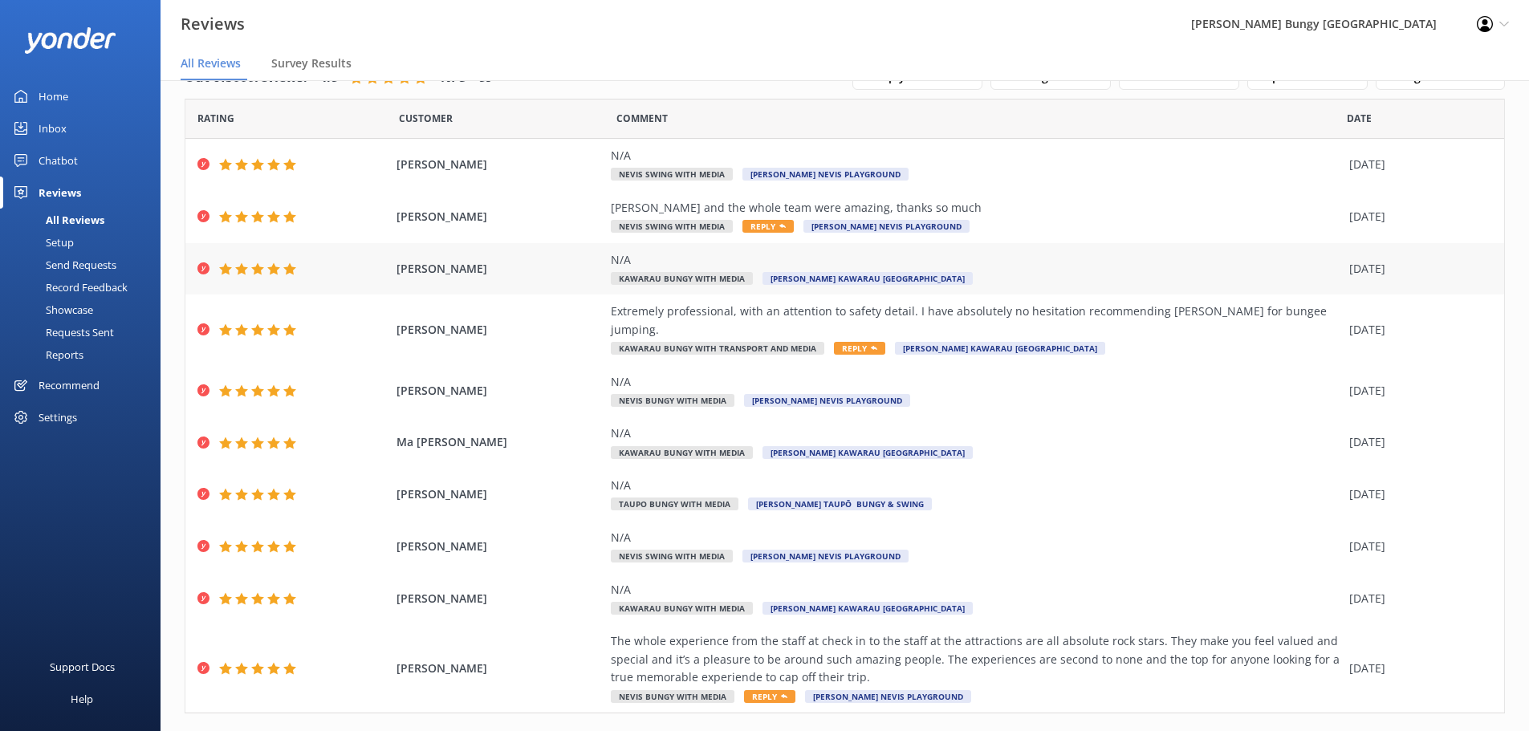
scroll to position [56, 0]
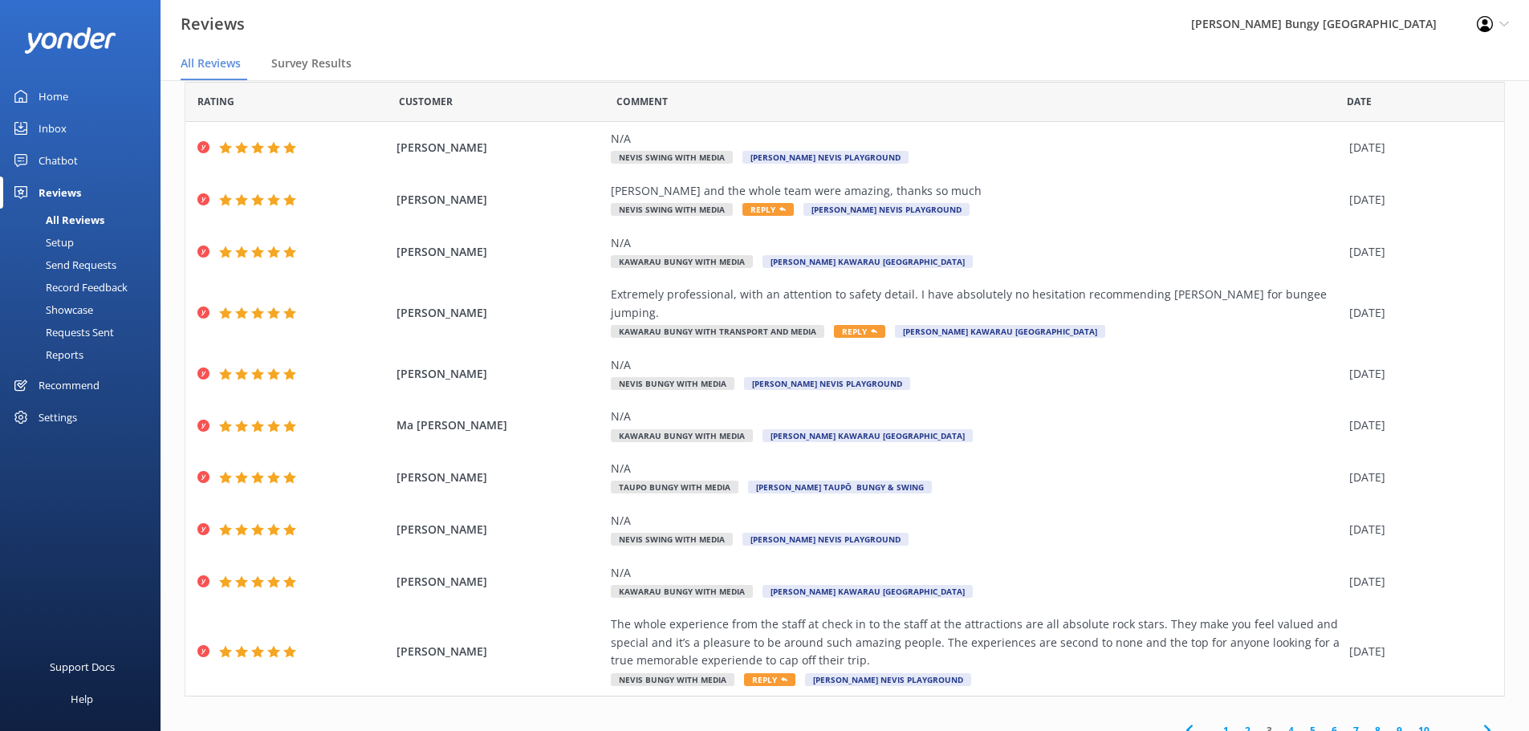
click at [1280, 723] on link "4" at bounding box center [1291, 730] width 22 height 15
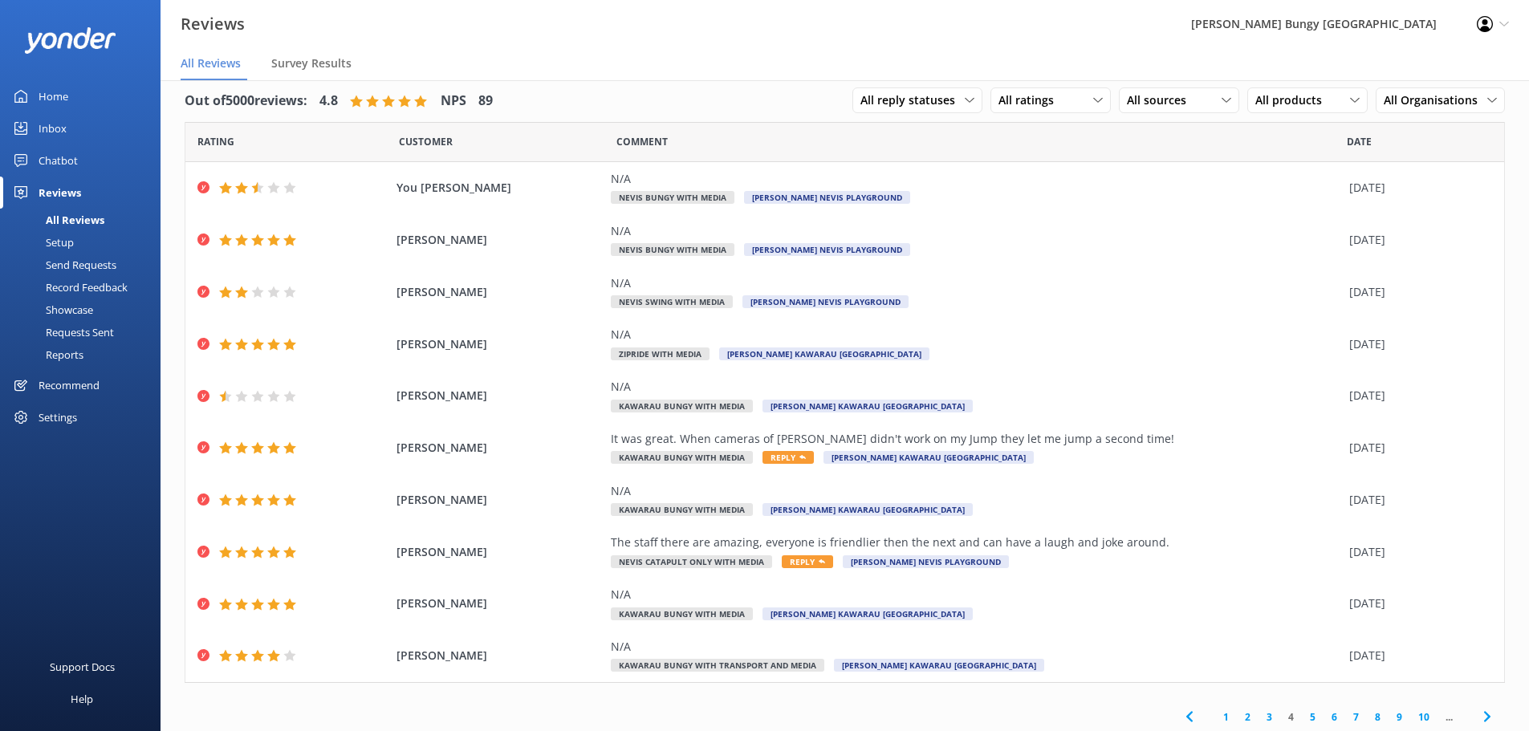
scroll to position [20, 0]
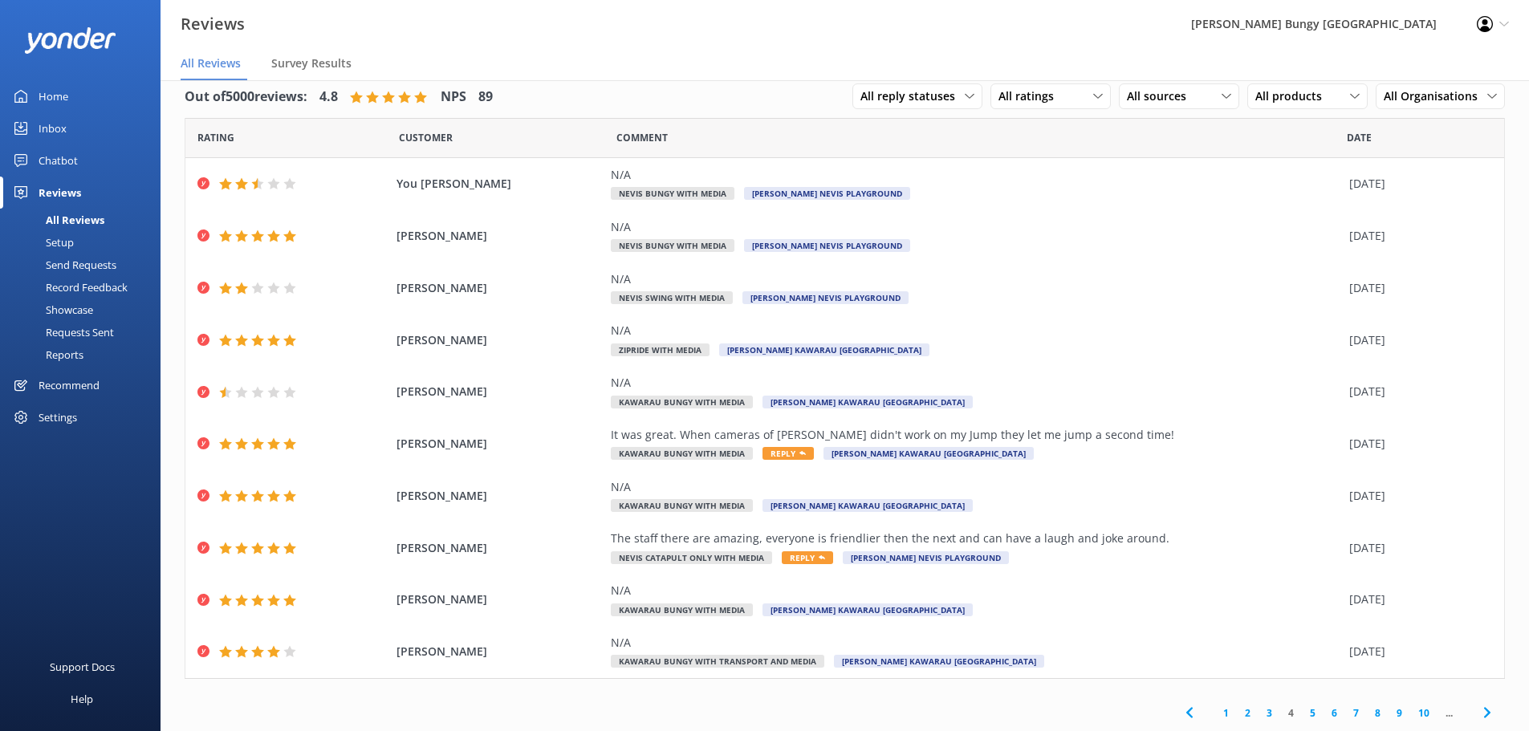
click at [1302, 715] on link "5" at bounding box center [1313, 713] width 22 height 15
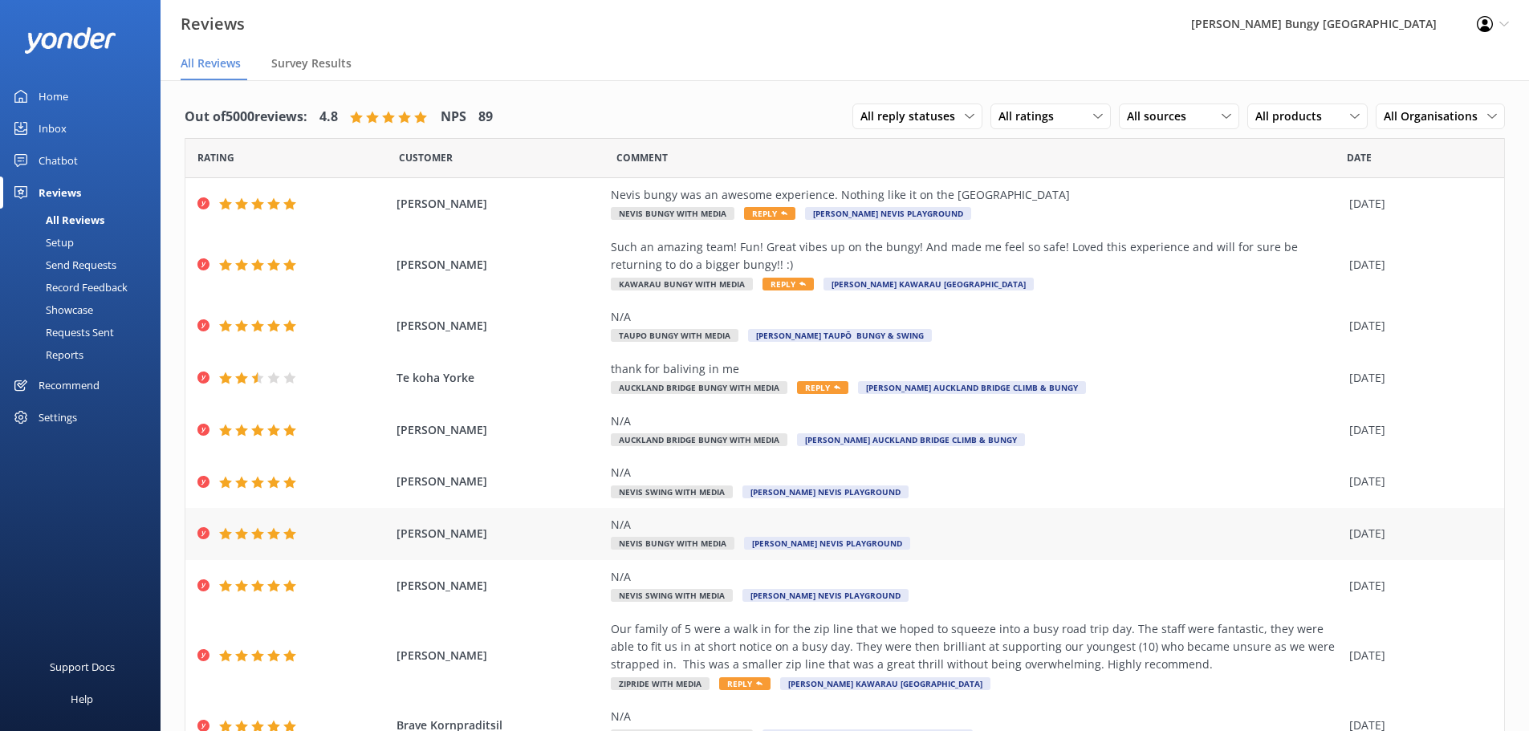
scroll to position [74, 0]
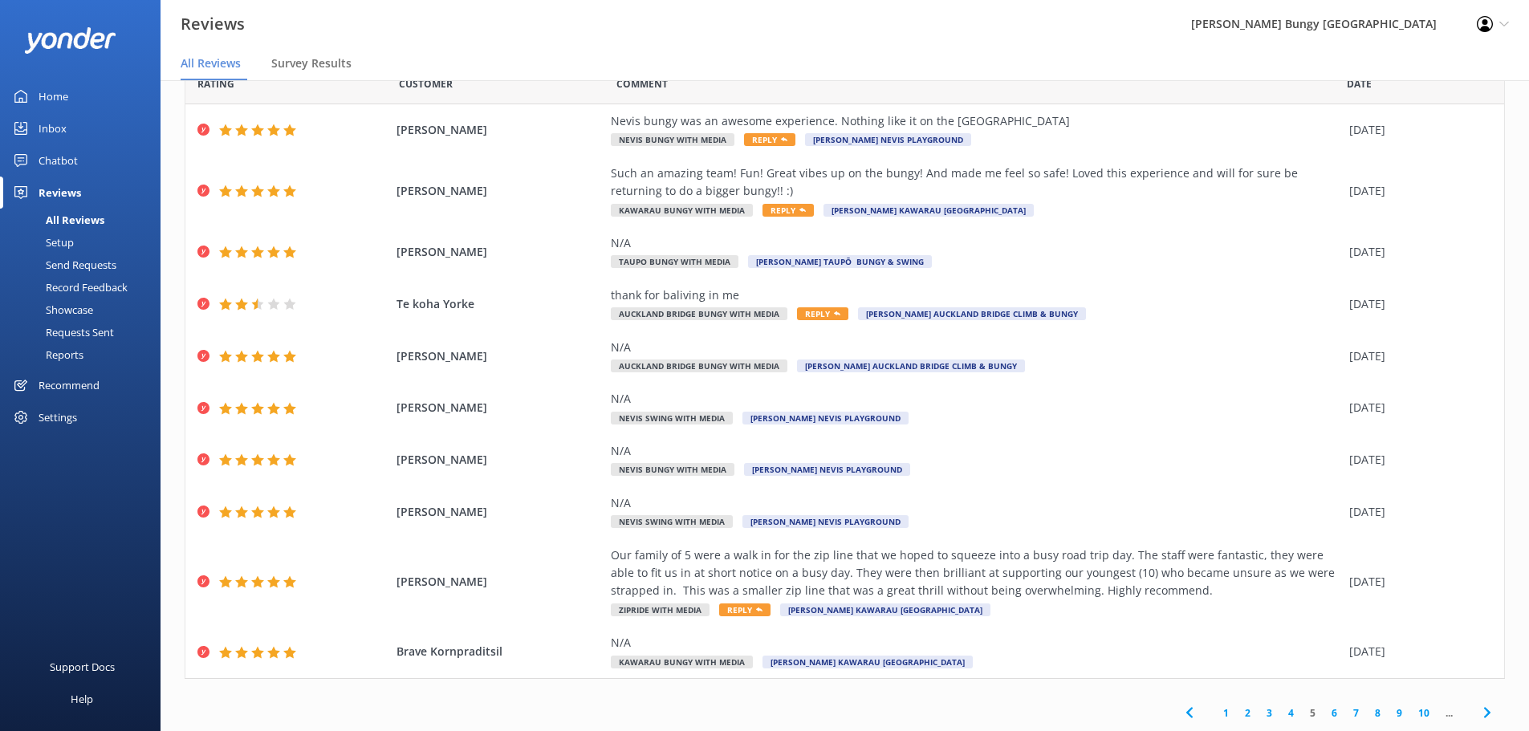
click at [1324, 717] on link "6" at bounding box center [1335, 713] width 22 height 15
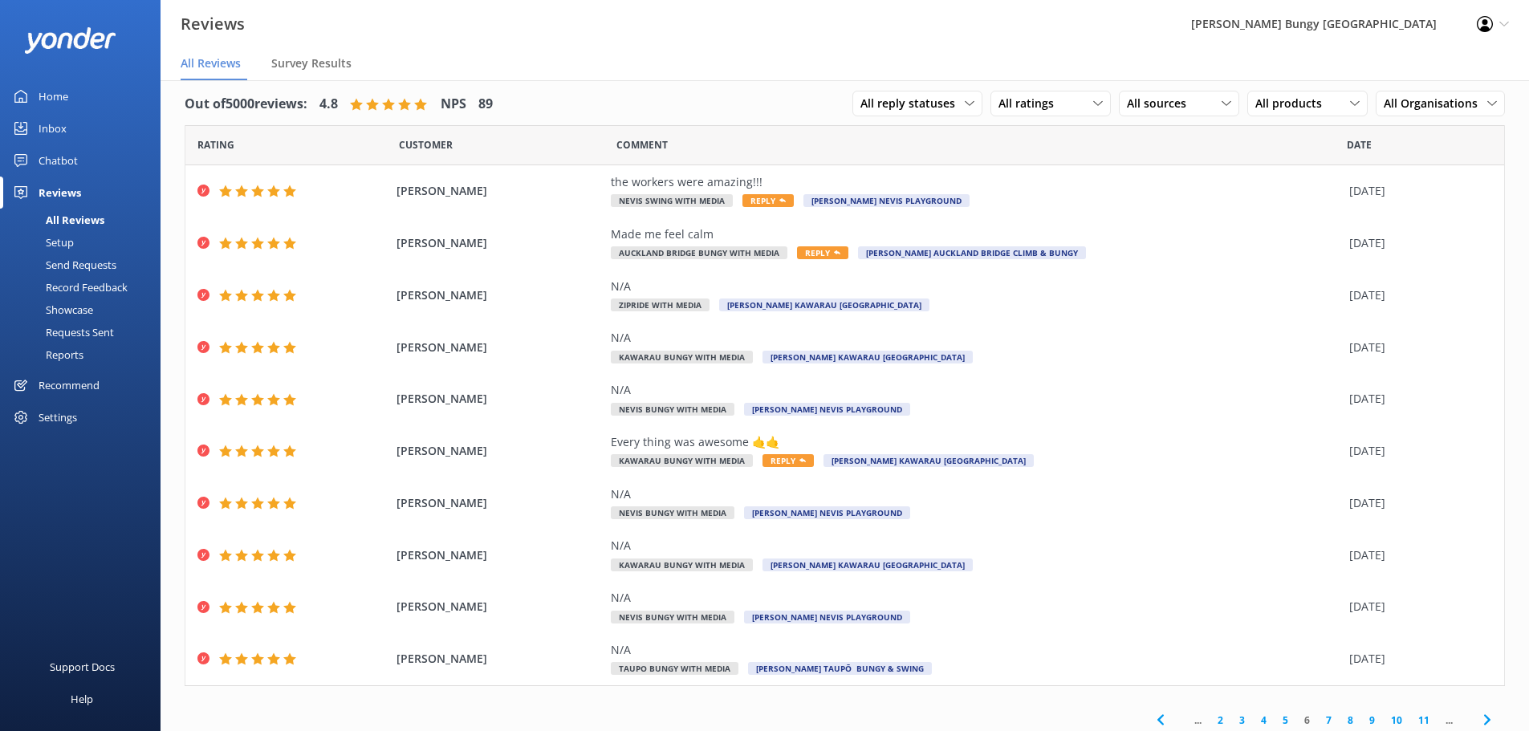
scroll to position [20, 0]
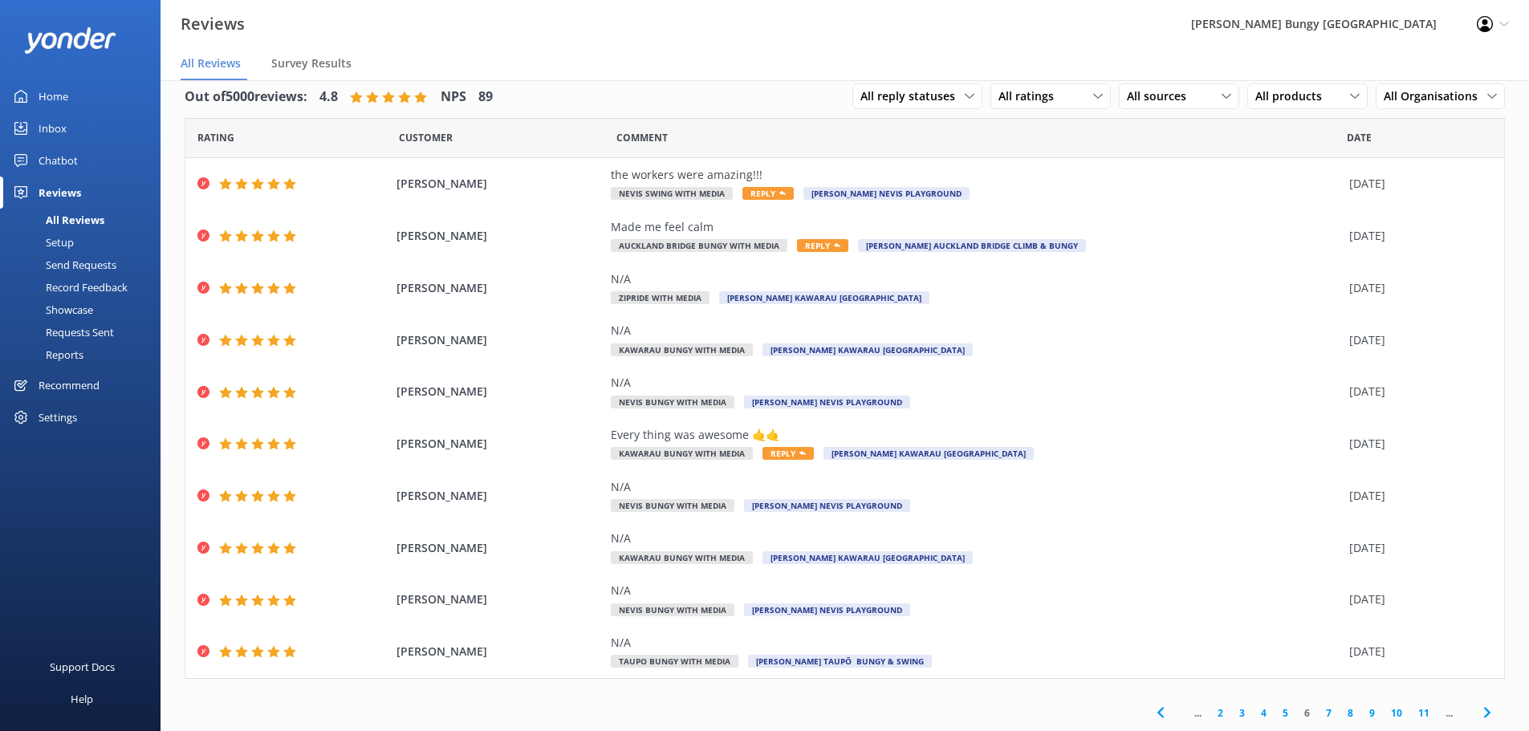
click at [1318, 713] on link "7" at bounding box center [1329, 713] width 22 height 15
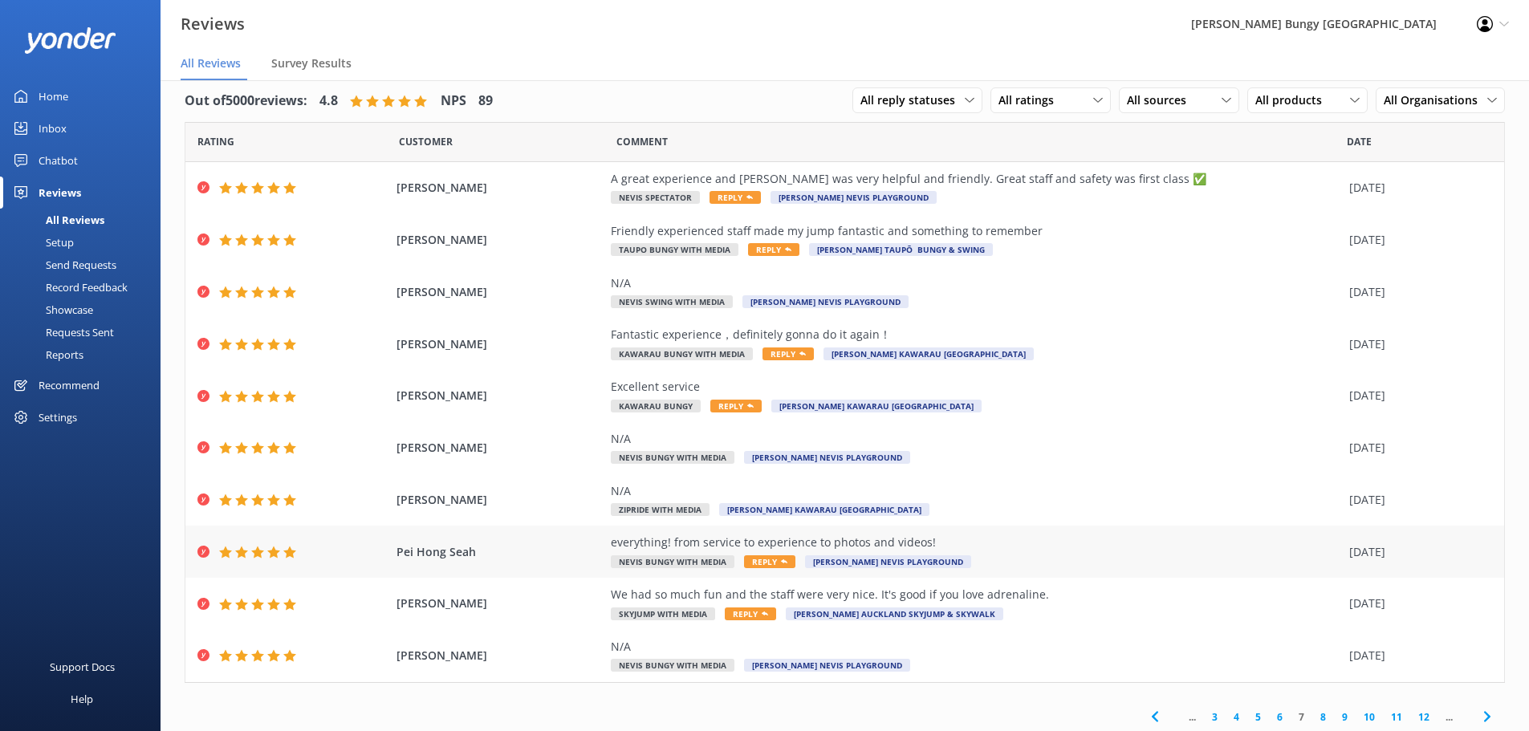
scroll to position [20, 0]
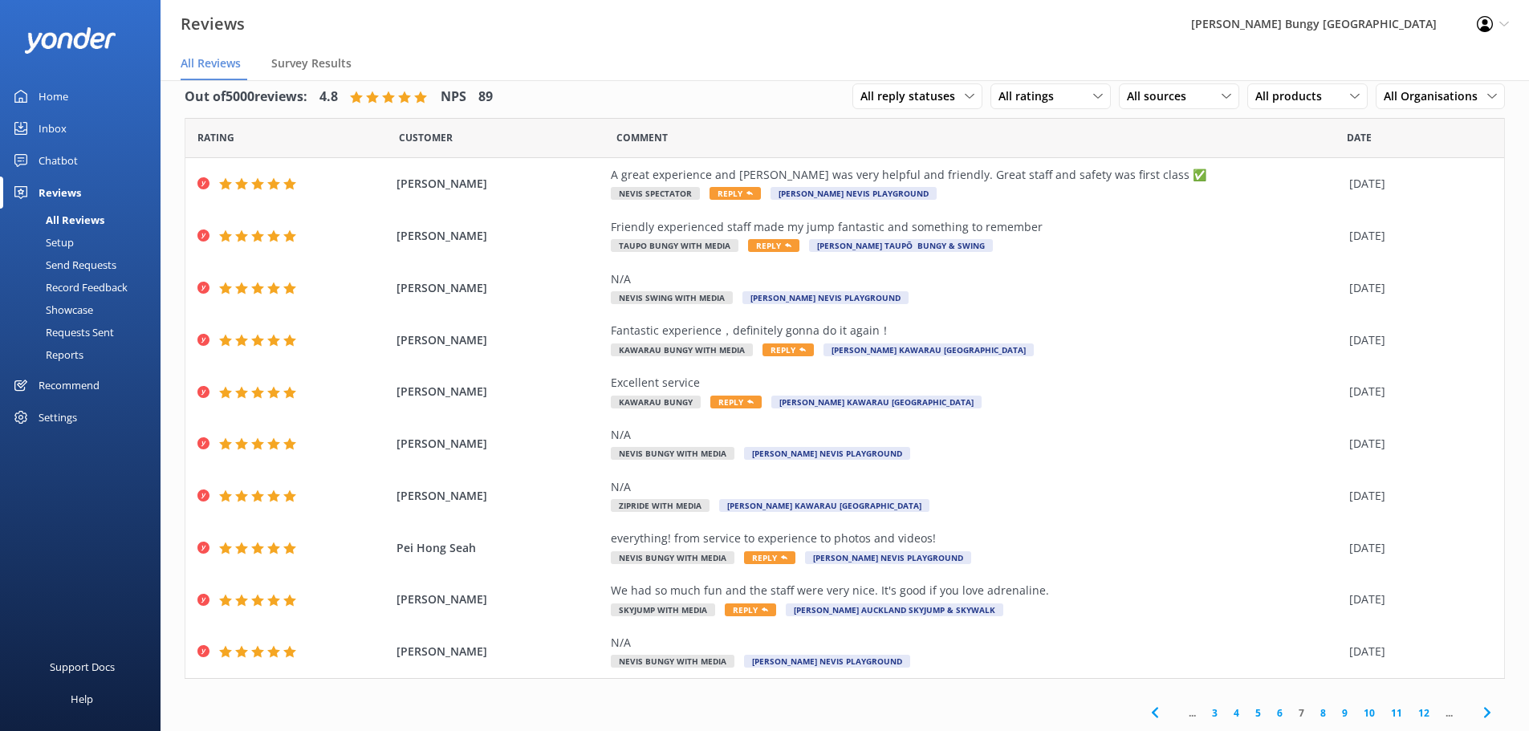
click at [542, 40] on div "Reviews AJ Hackett Bungy New Zealand Profile Settings Logout" at bounding box center [764, 24] width 1529 height 48
click at [1206, 714] on link "3" at bounding box center [1215, 713] width 22 height 15
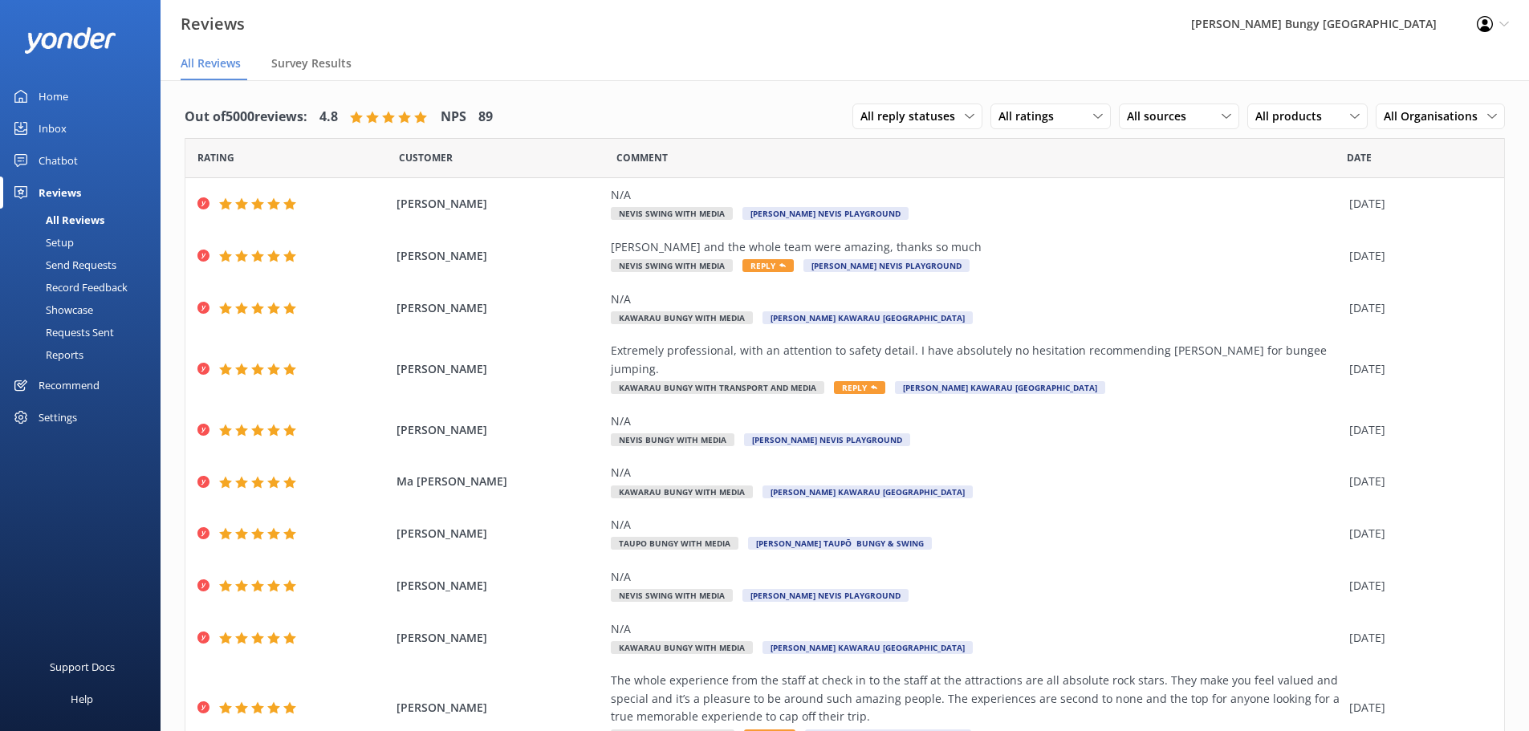
click at [1493, 494] on div "Out of 5000 reviews: 4.8 NPS 89 All reply statuses All reply statuses Needs a r…" at bounding box center [845, 450] width 1369 height 741
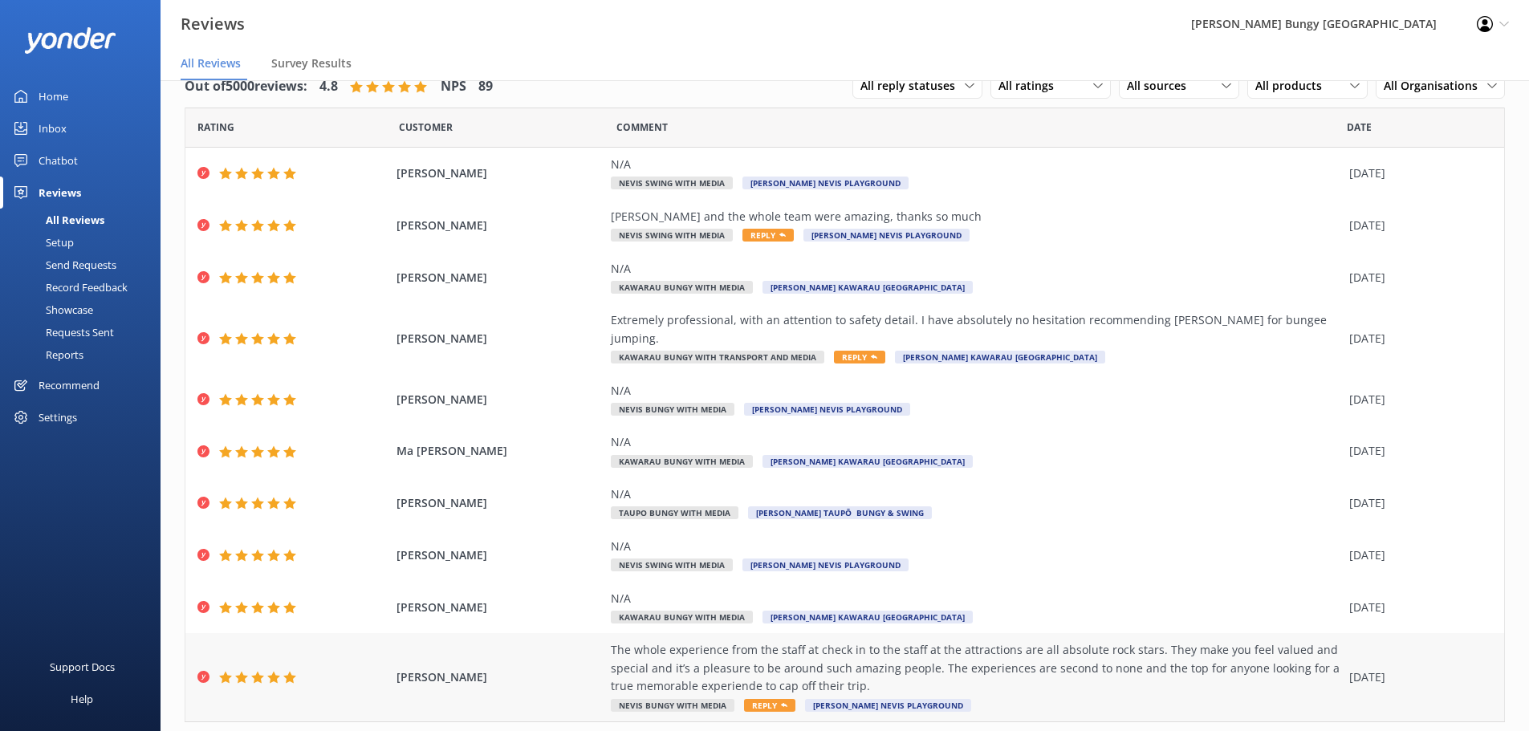
scroll to position [56, 0]
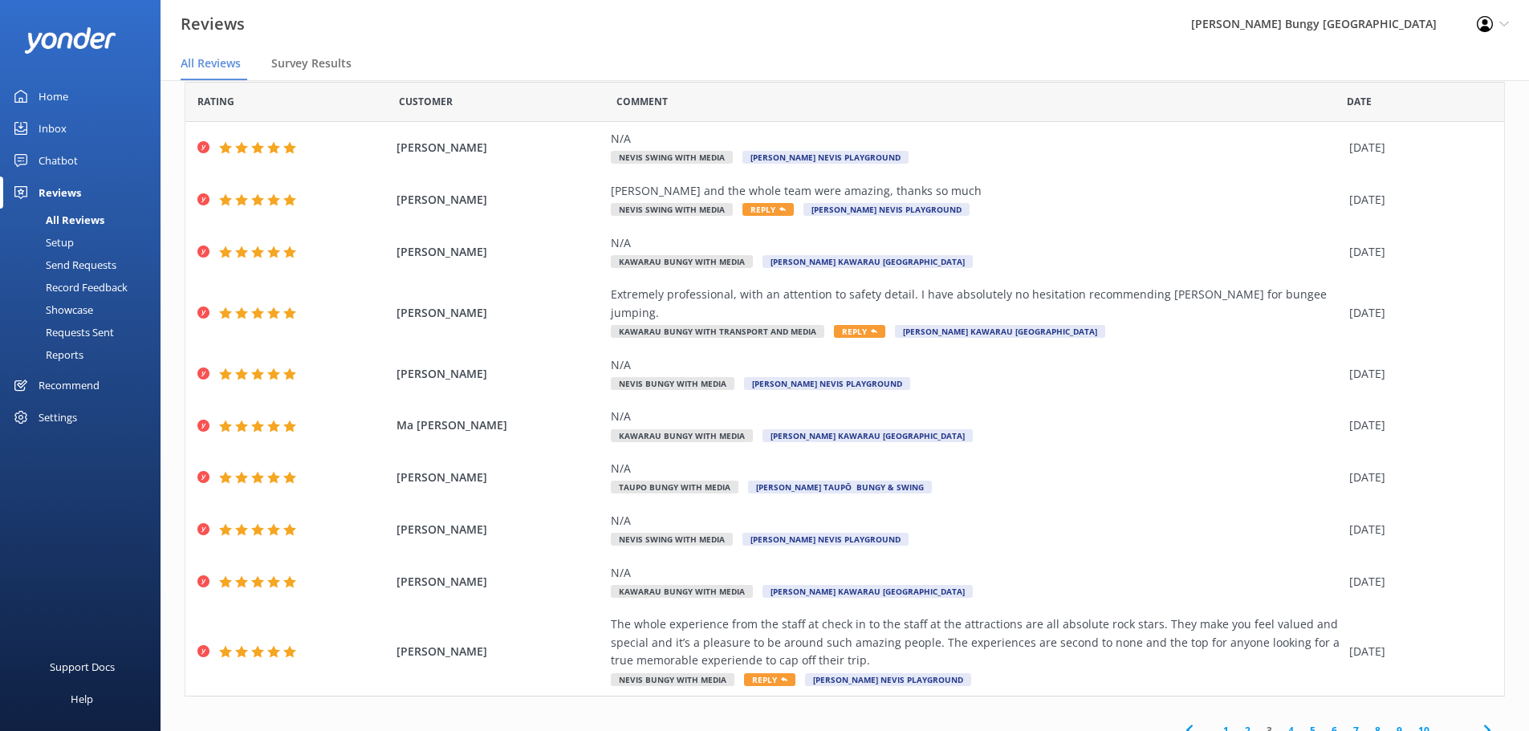
click at [1302, 723] on link "5" at bounding box center [1313, 730] width 22 height 15
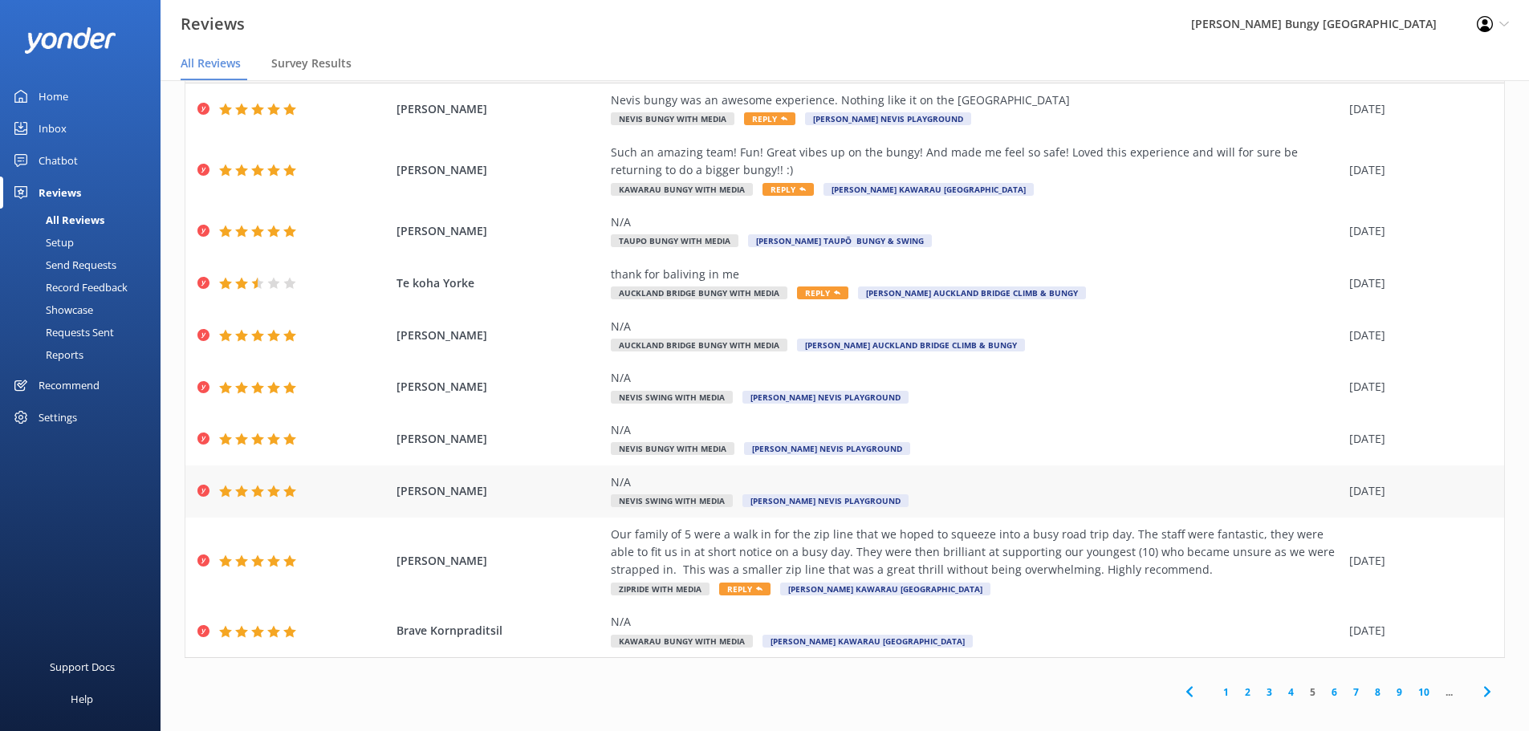
scroll to position [32, 0]
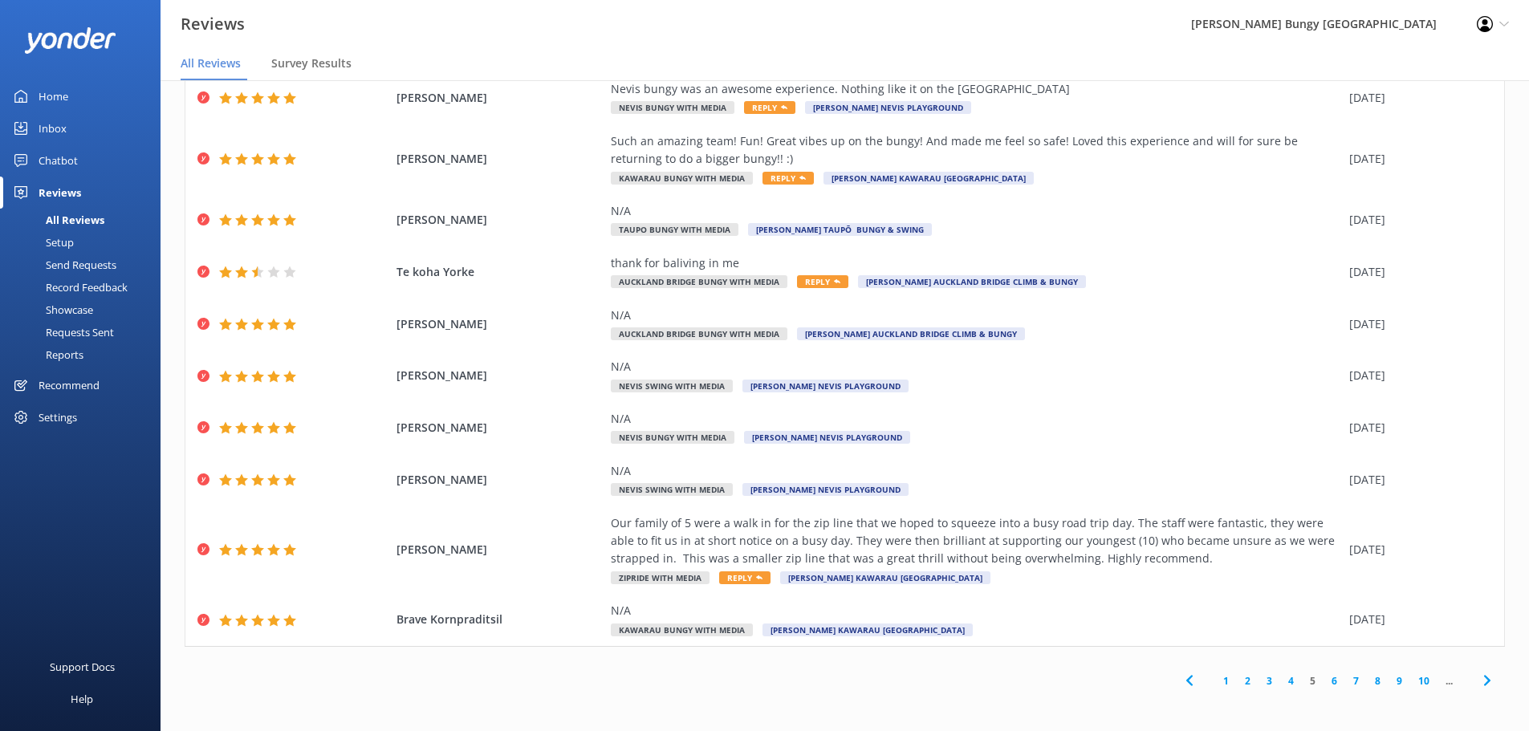
click at [1324, 681] on link "6" at bounding box center [1335, 680] width 22 height 15
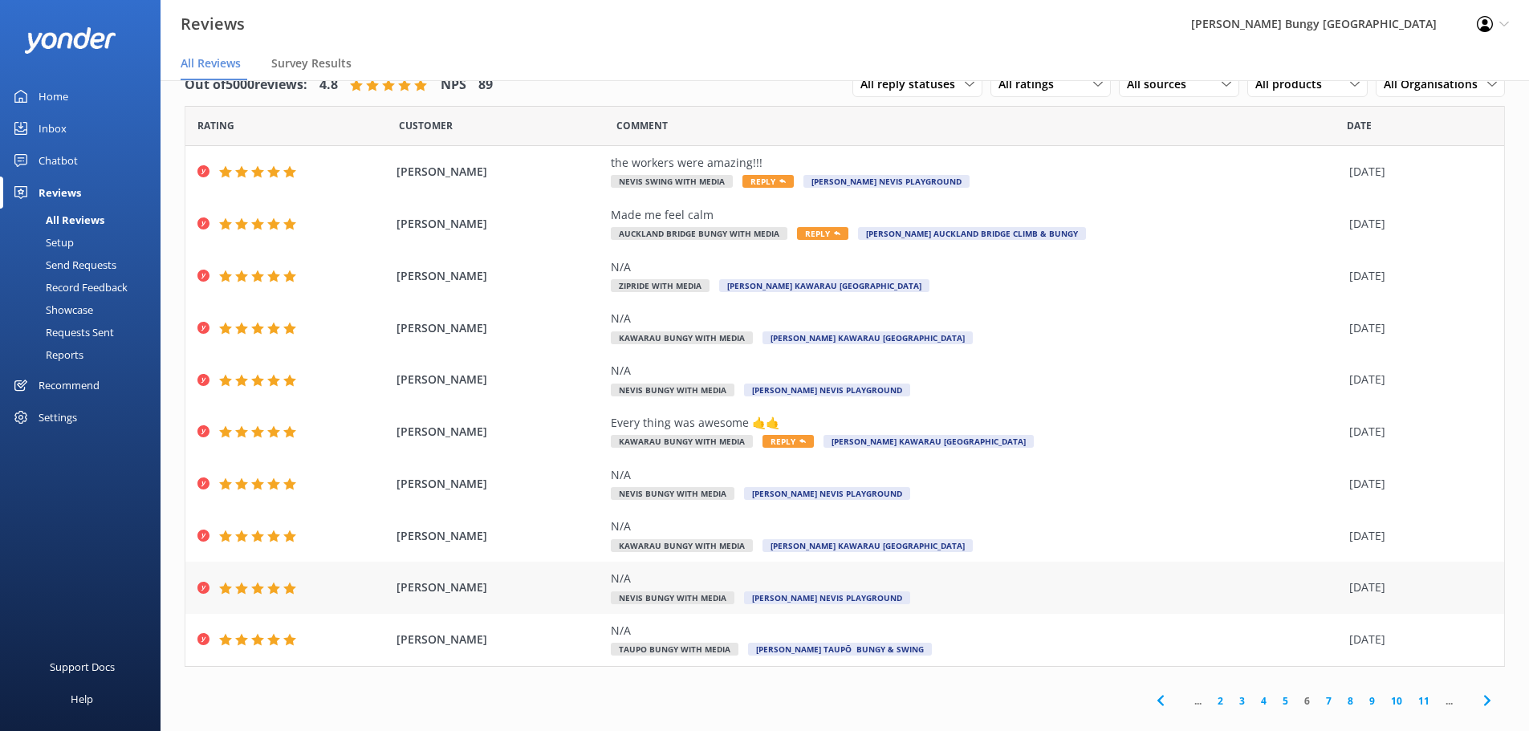
scroll to position [20, 0]
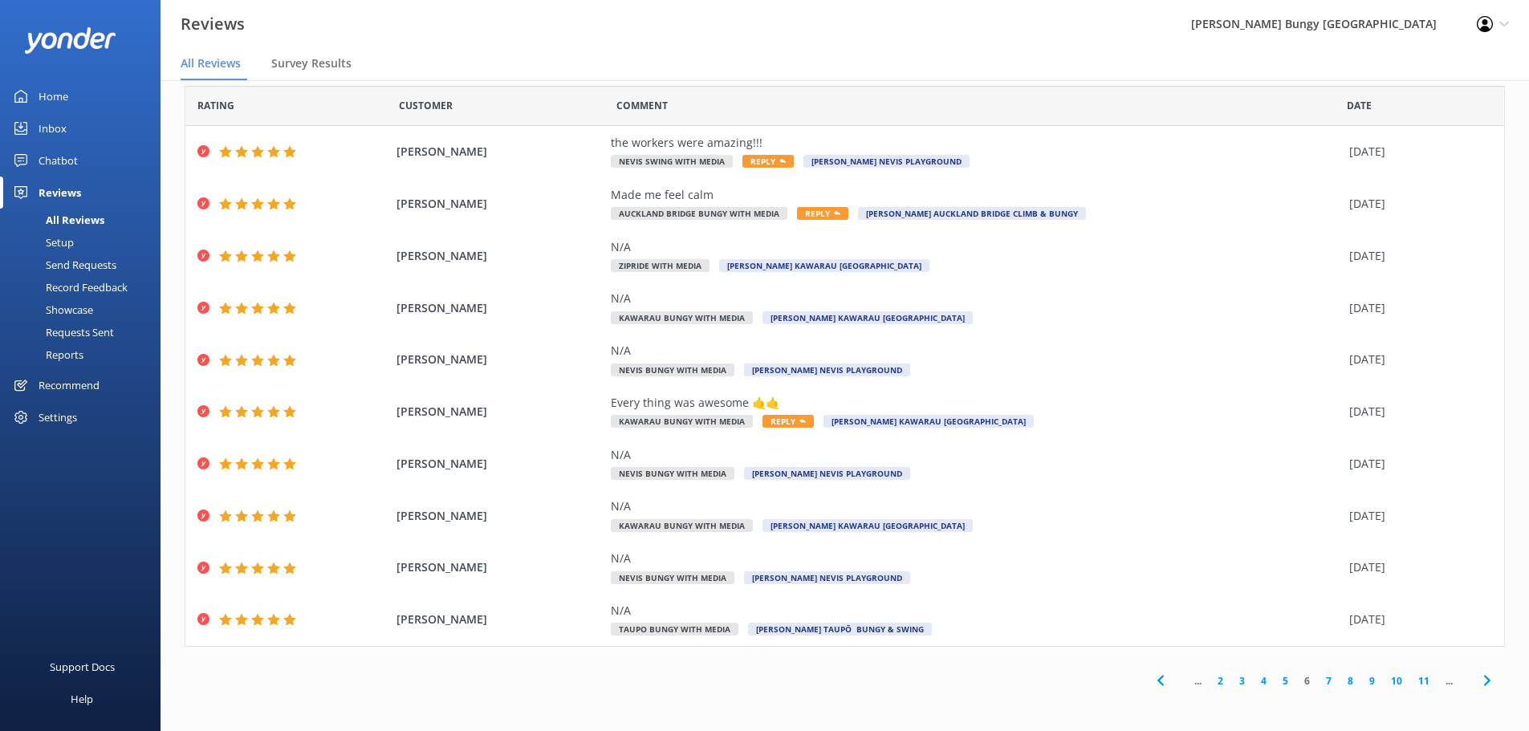
click at [1318, 682] on link "7" at bounding box center [1329, 680] width 22 height 15
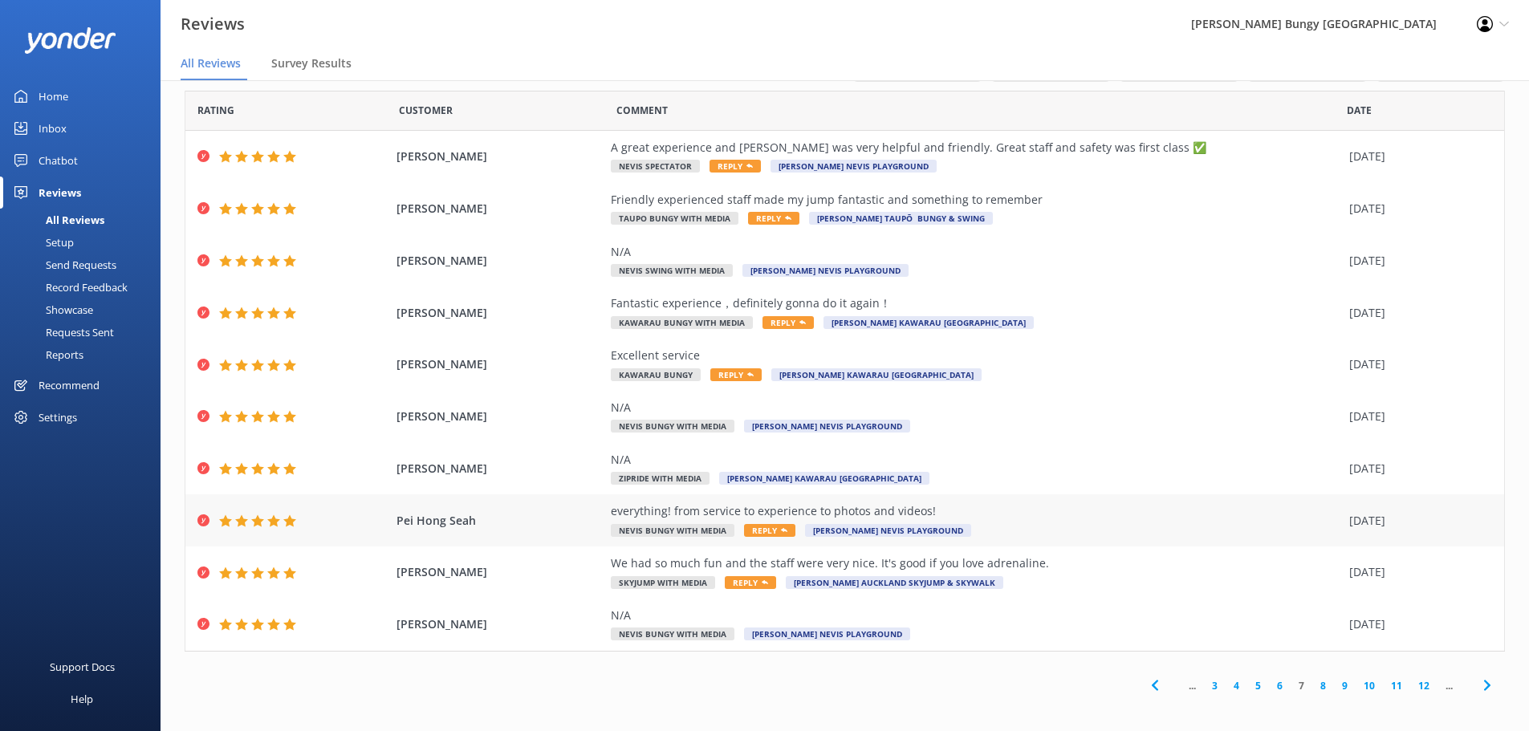
scroll to position [20, 0]
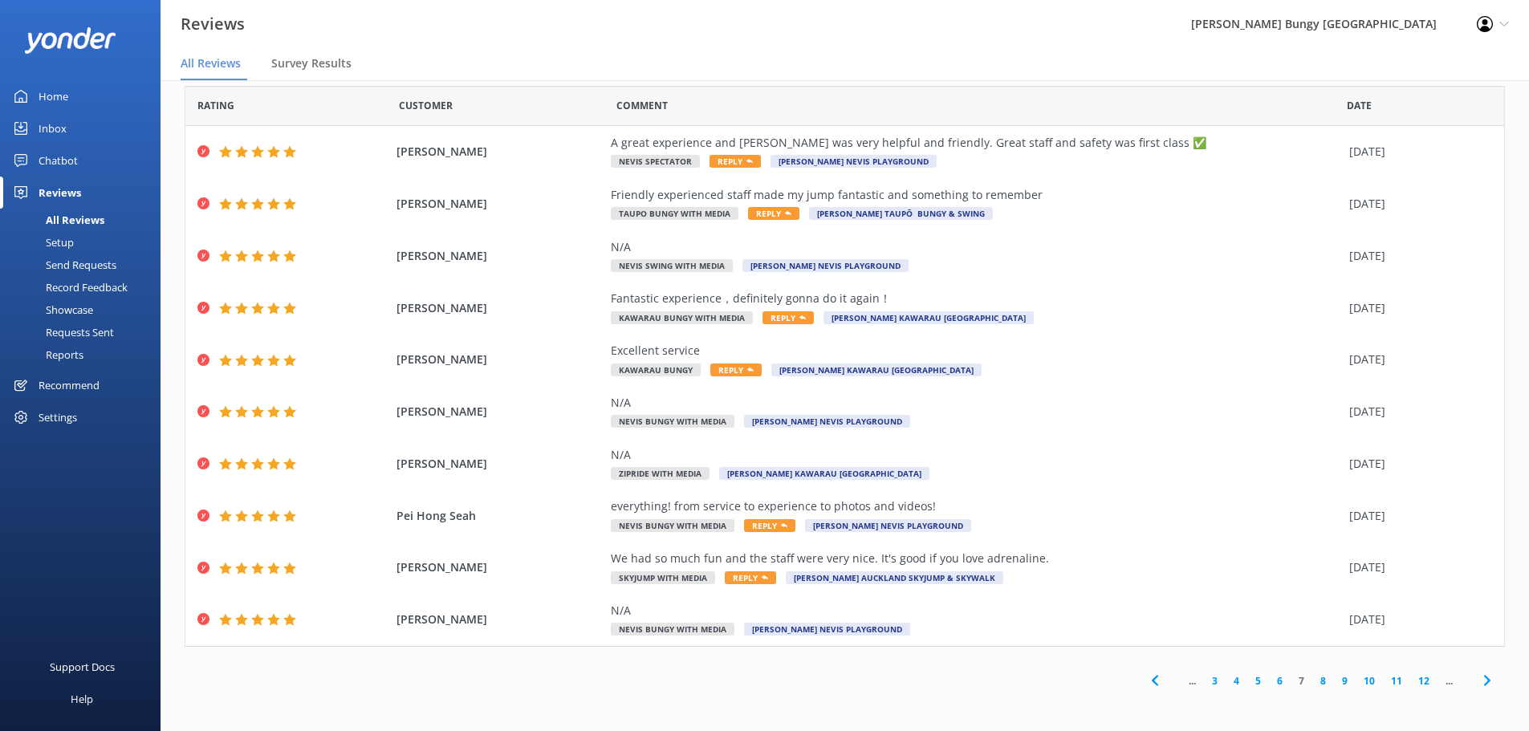
click at [1315, 685] on link "8" at bounding box center [1323, 680] width 22 height 15
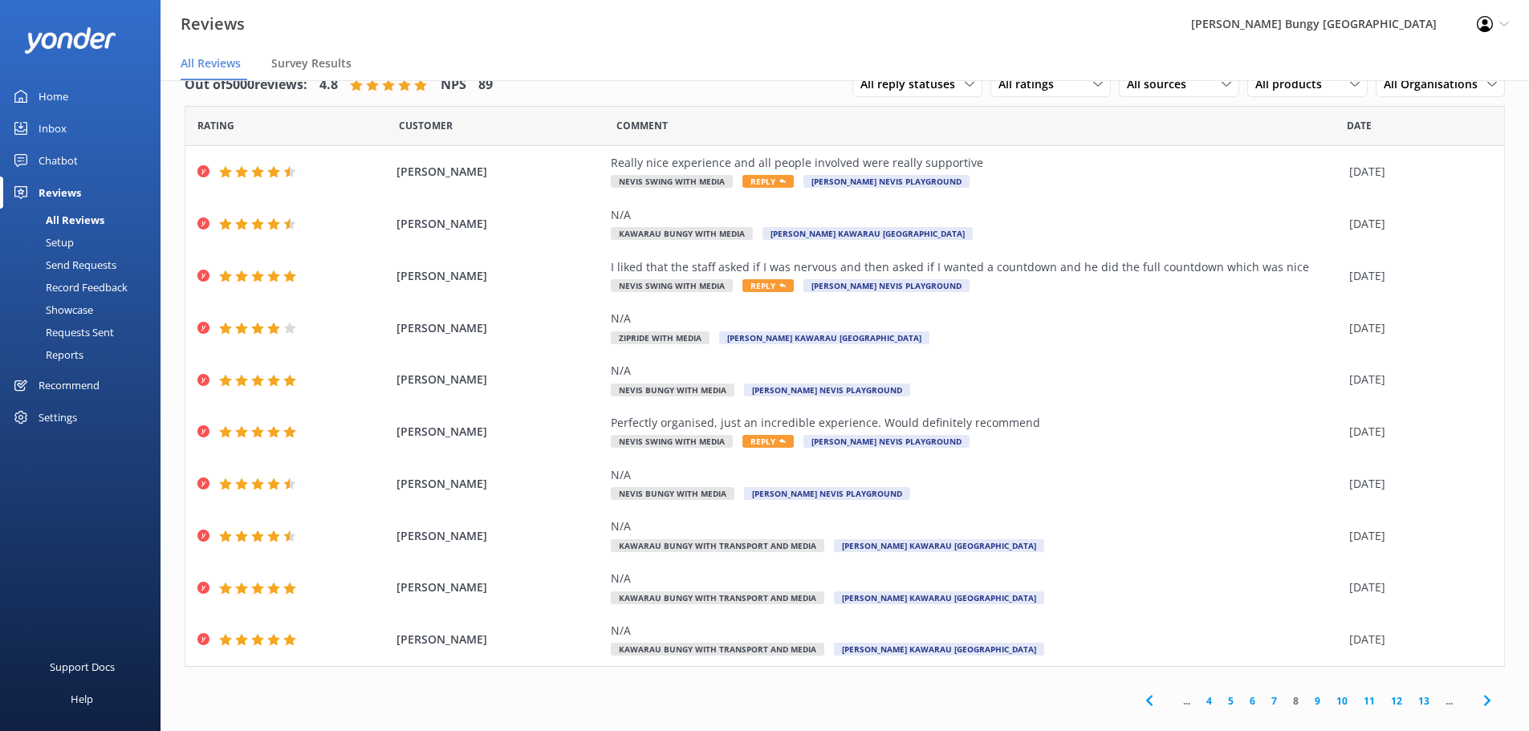
click at [1307, 700] on link "9" at bounding box center [1318, 701] width 22 height 15
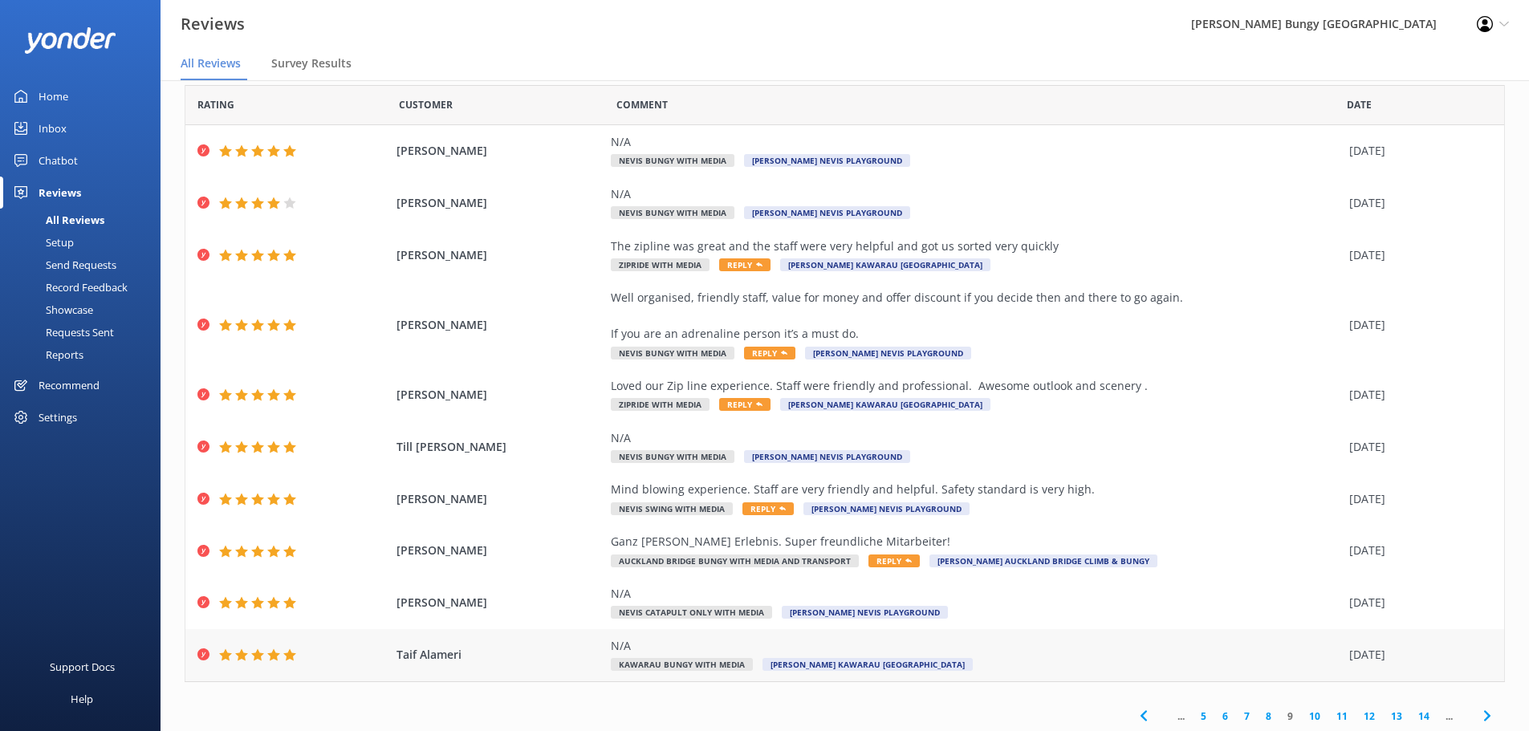
scroll to position [56, 0]
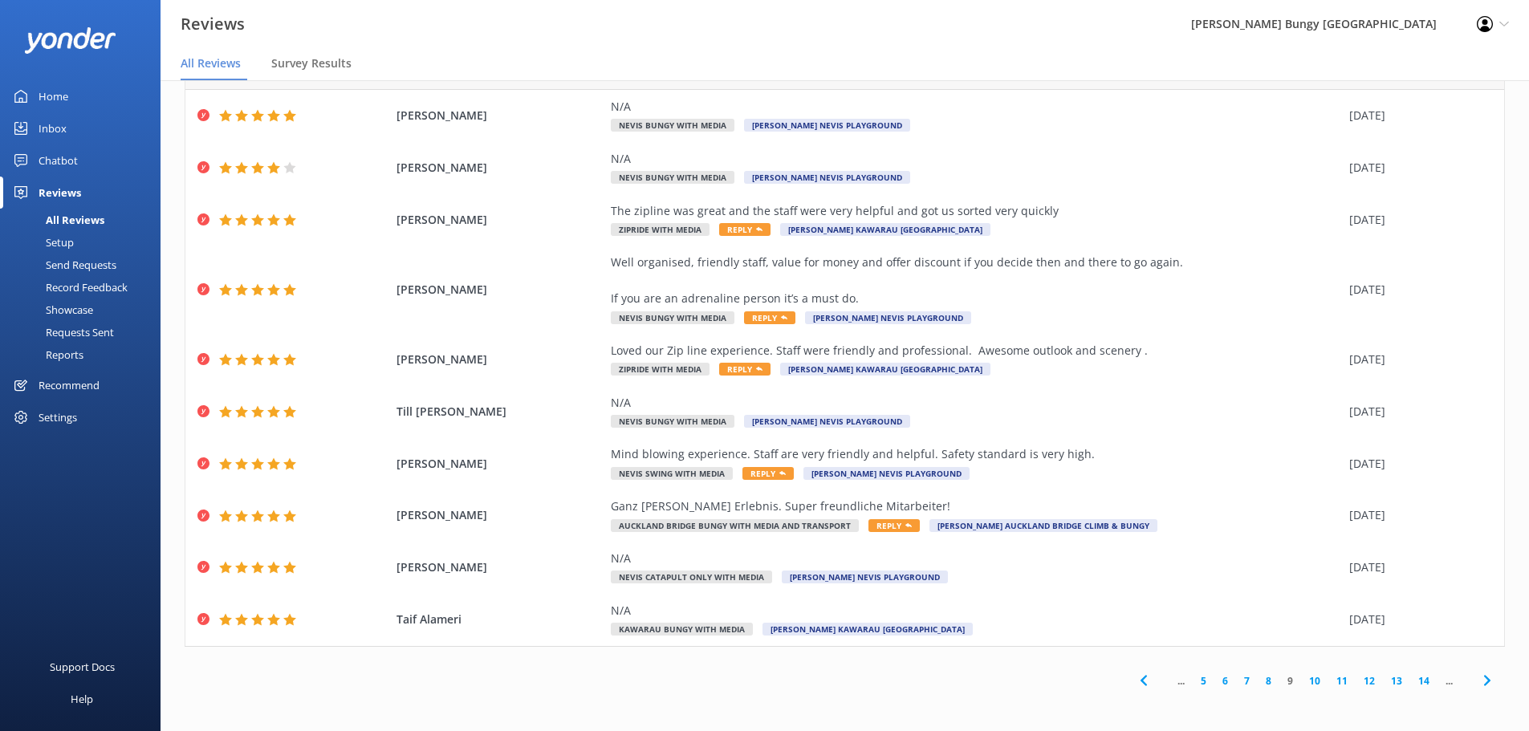
click at [1303, 686] on link "10" at bounding box center [1314, 680] width 27 height 15
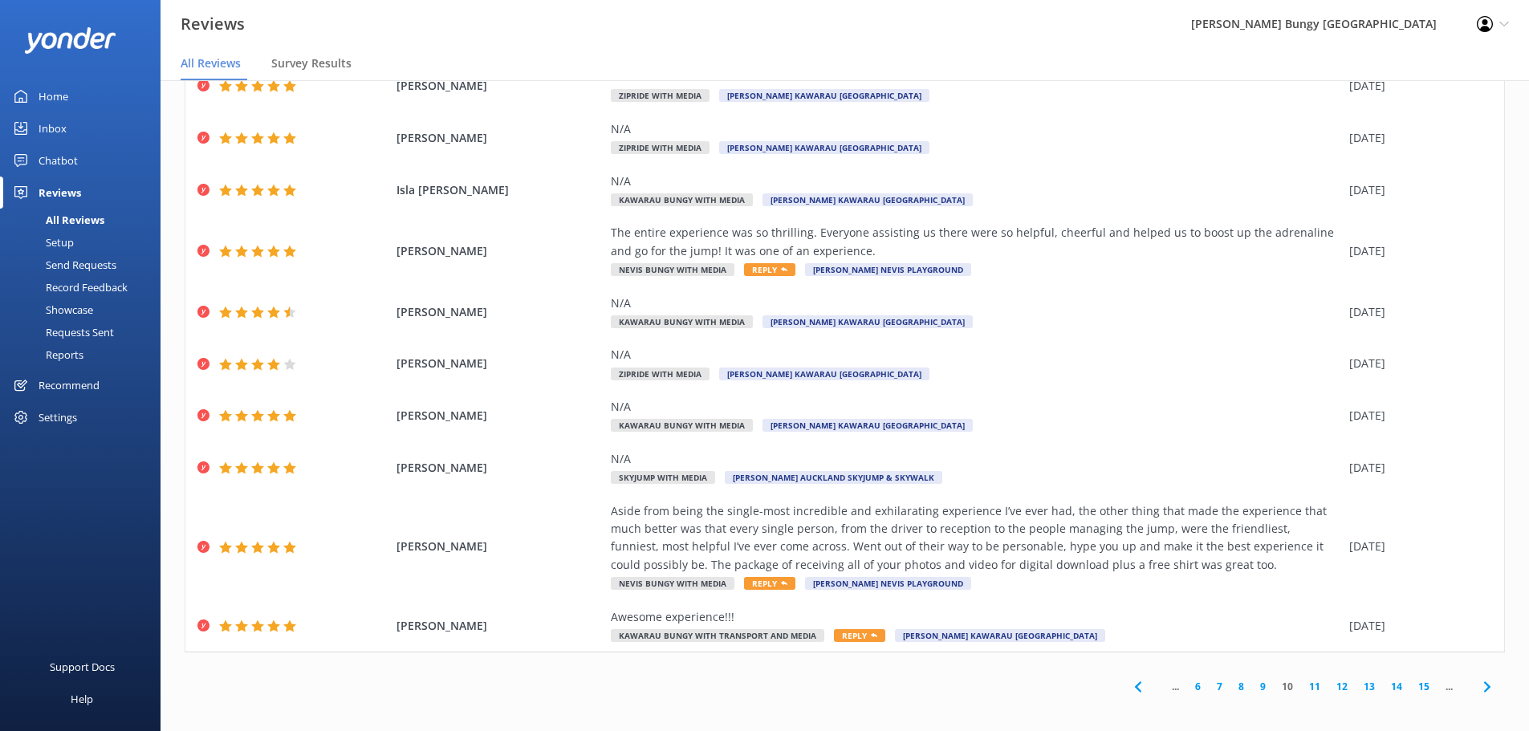
scroll to position [92, 0]
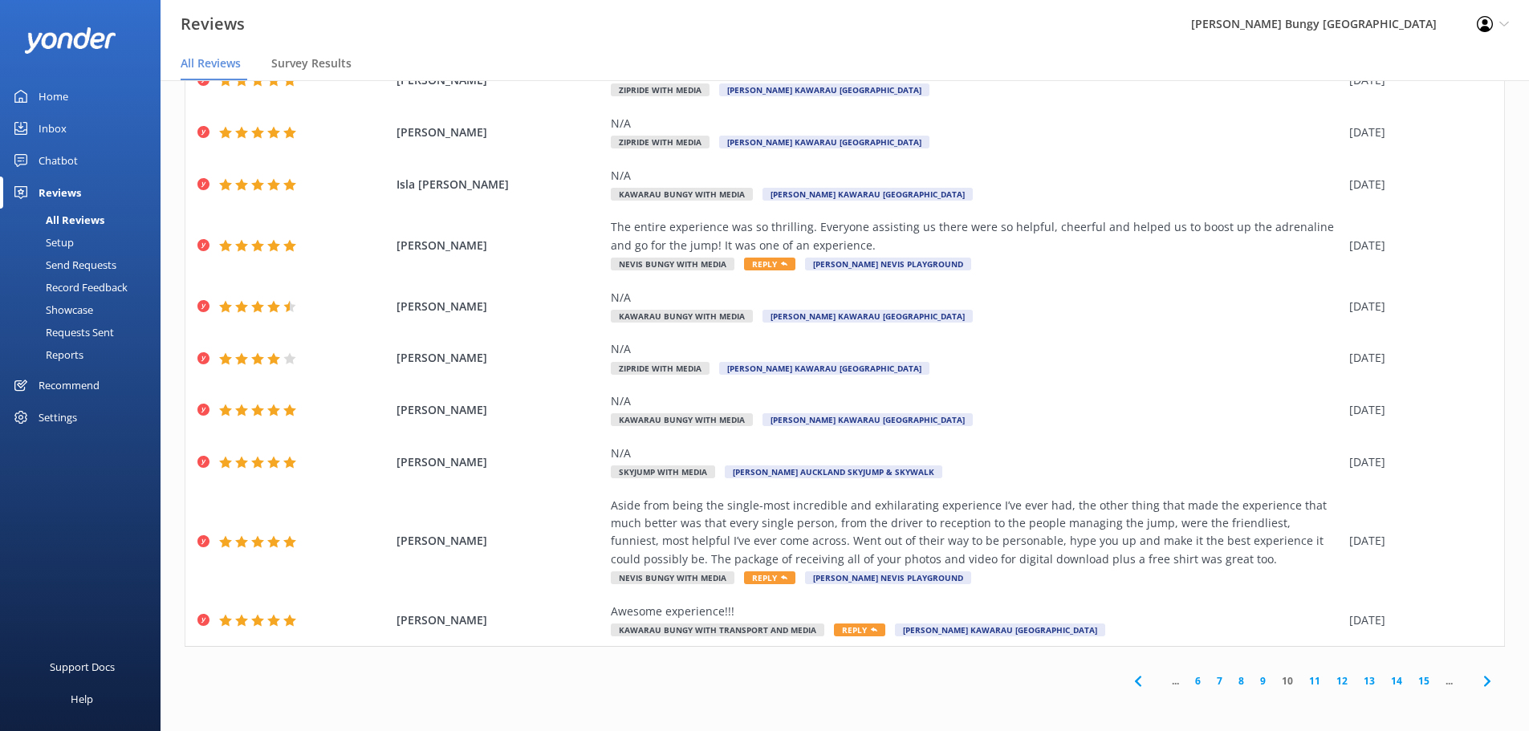
click at [1301, 685] on link "11" at bounding box center [1314, 680] width 27 height 15
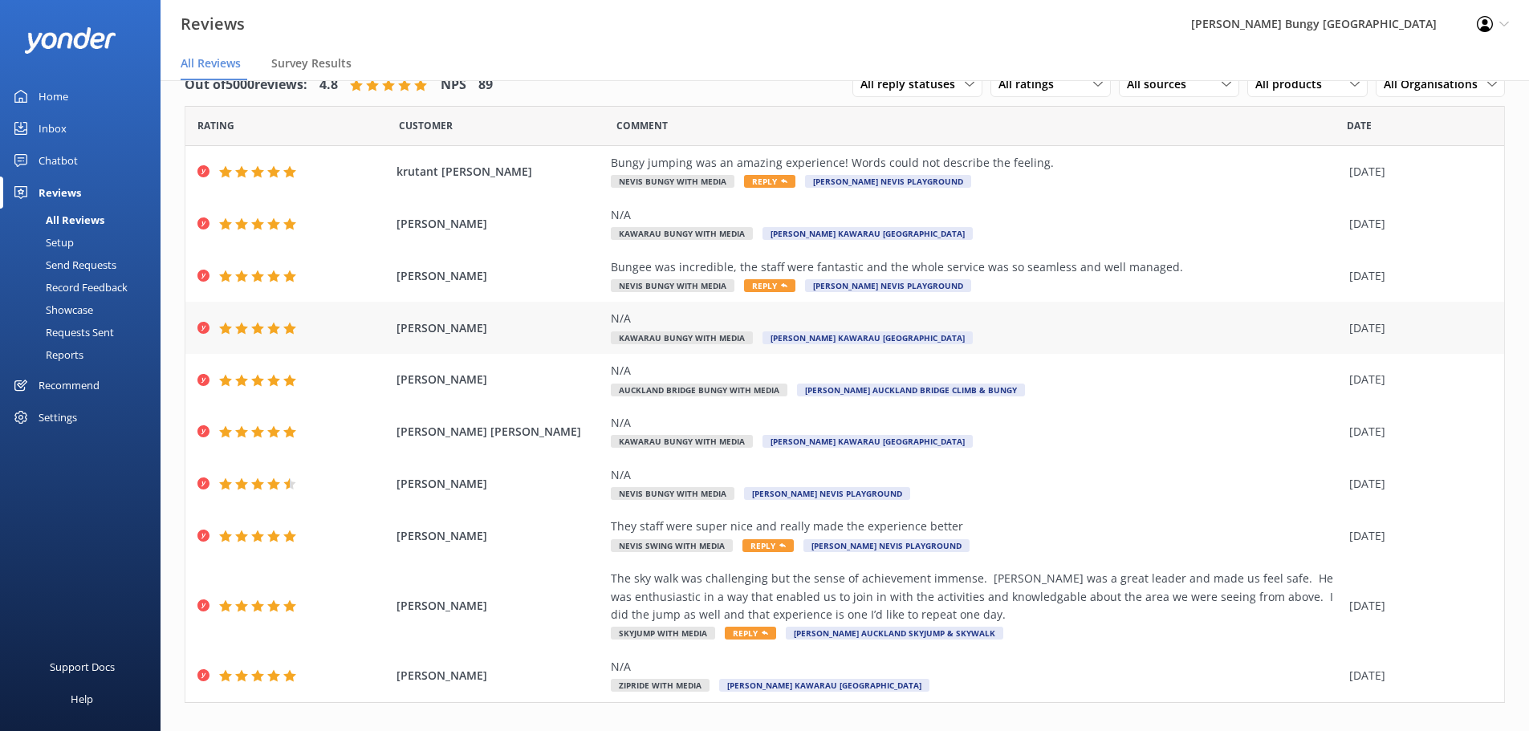
scroll to position [56, 0]
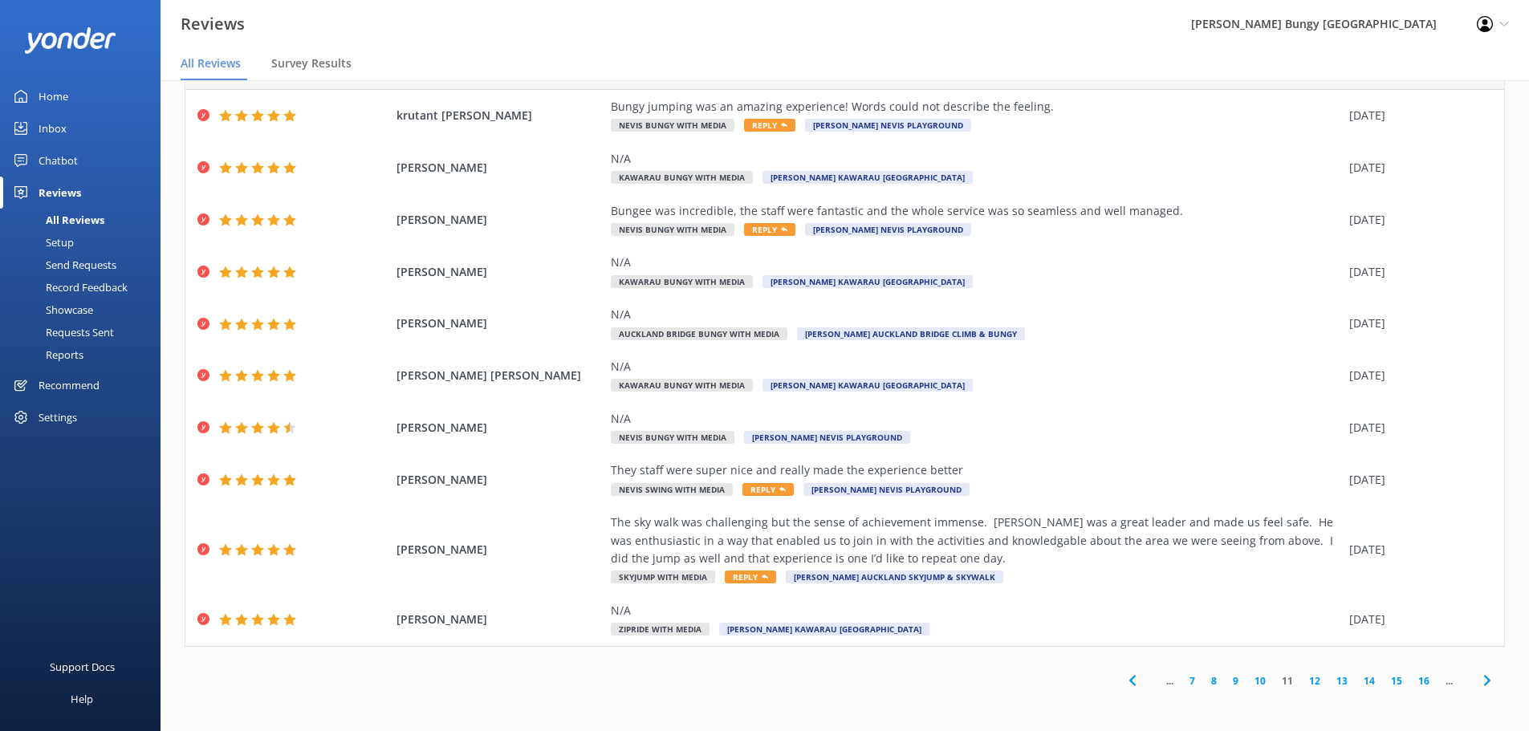
click at [1308, 681] on link "12" at bounding box center [1314, 680] width 27 height 15
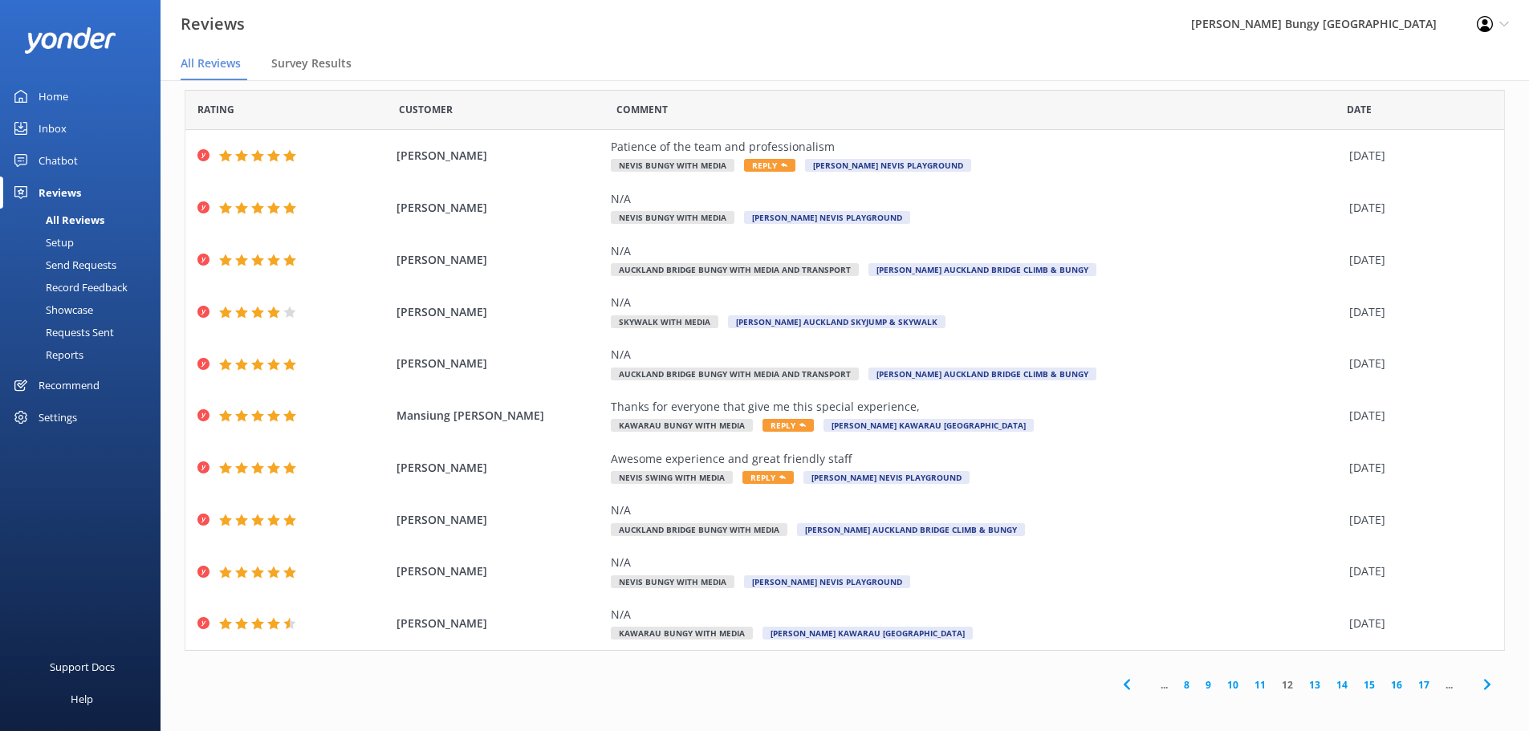
scroll to position [20, 0]
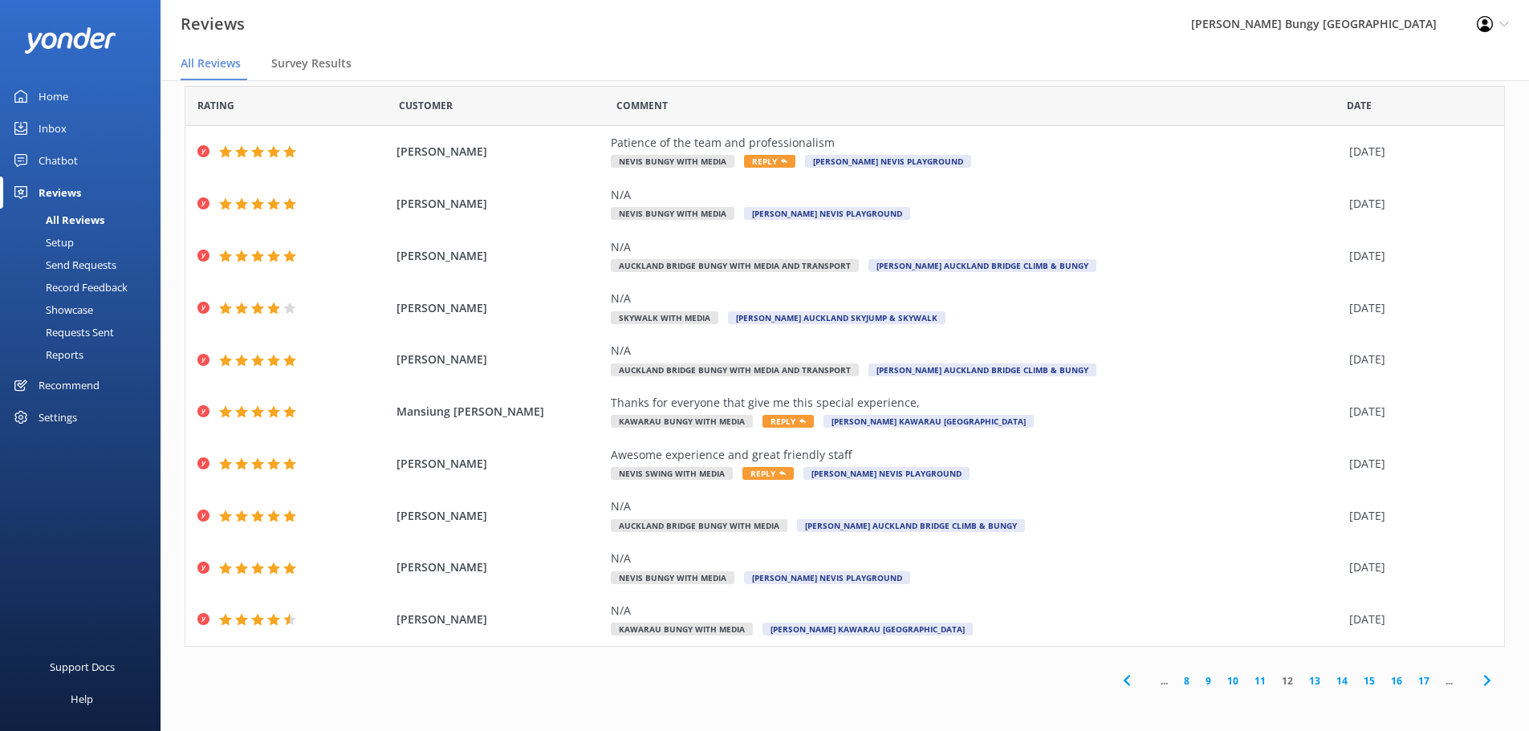
click at [1305, 675] on link "13" at bounding box center [1314, 680] width 27 height 15
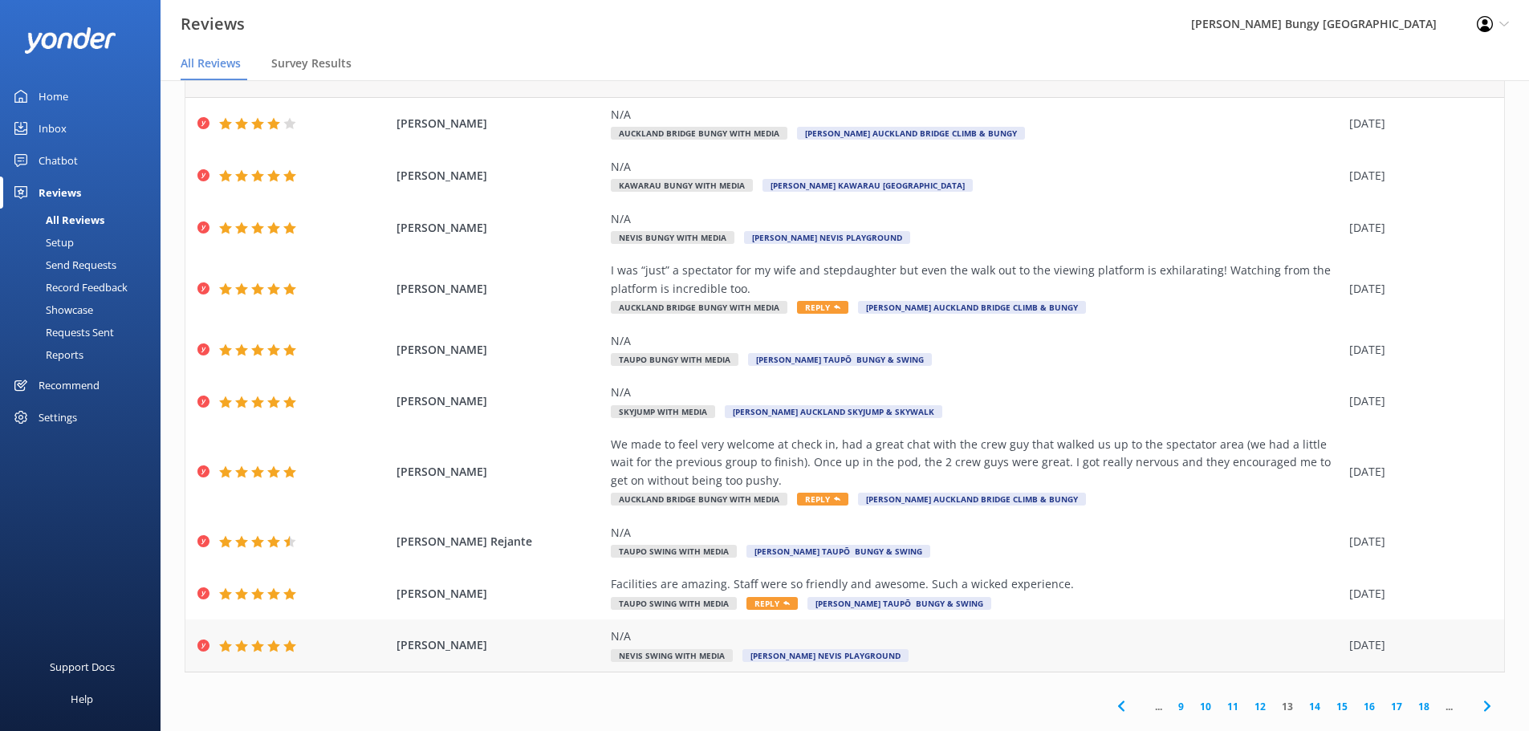
scroll to position [74, 0]
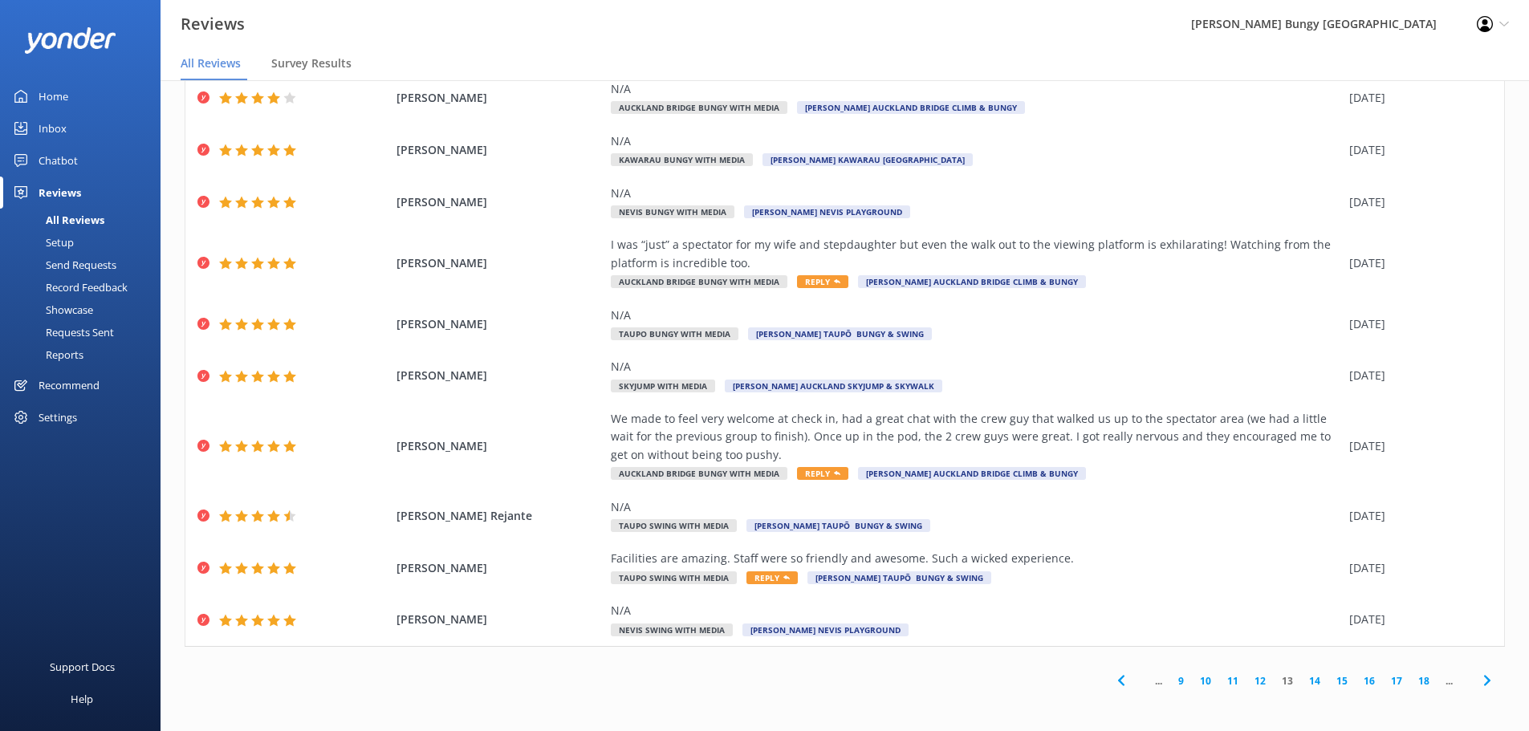
click at [1308, 686] on link "14" at bounding box center [1314, 680] width 27 height 15
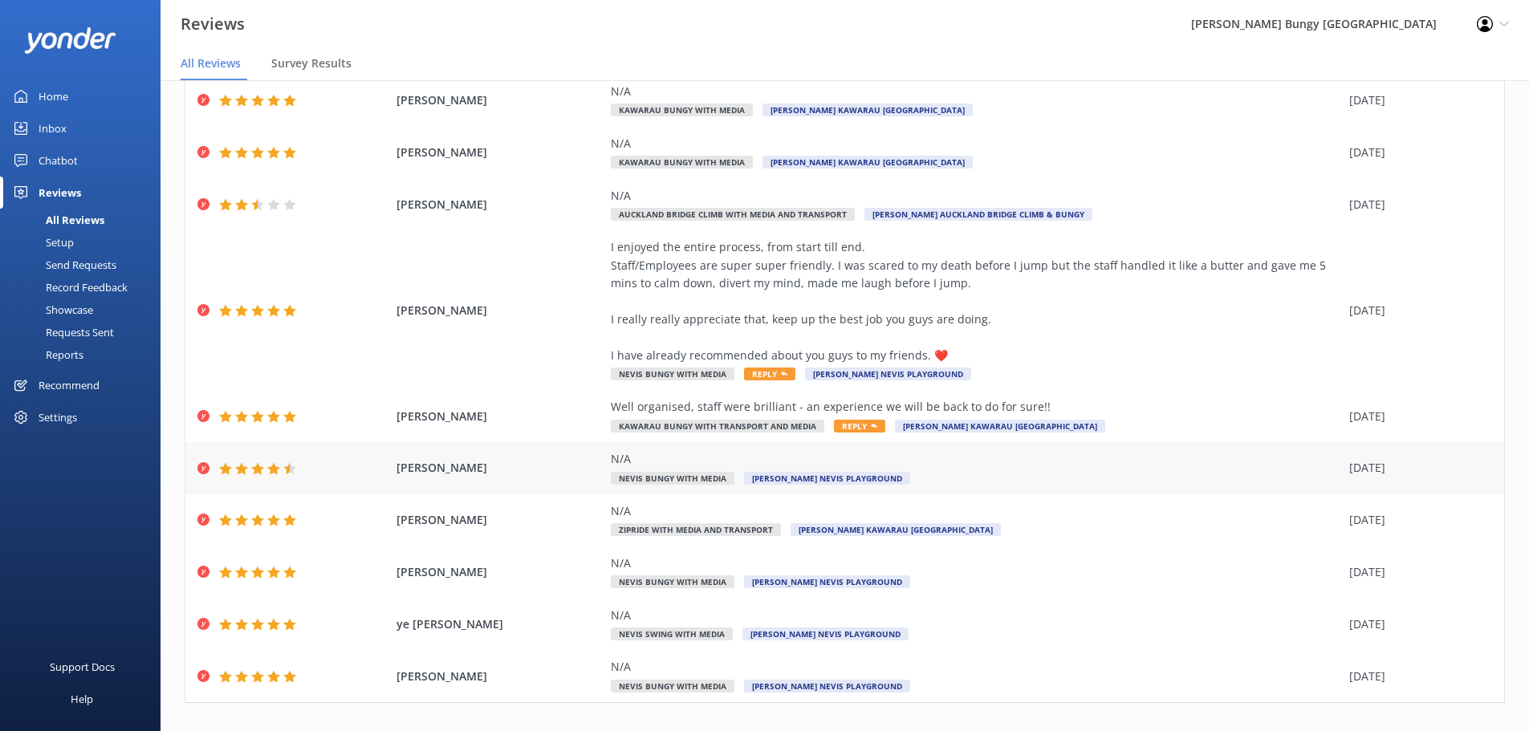
scroll to position [128, 0]
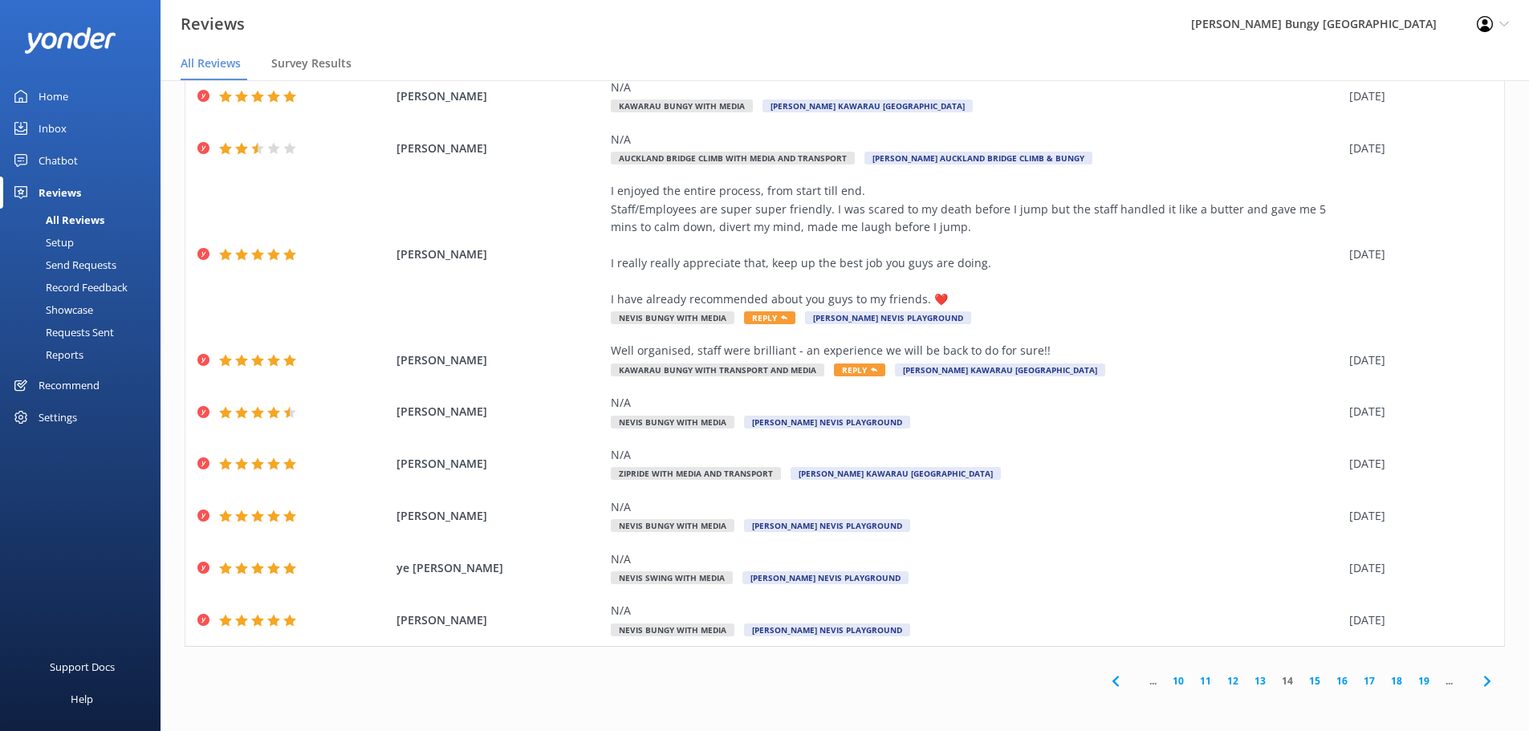
click at [1306, 684] on link "15" at bounding box center [1314, 680] width 27 height 15
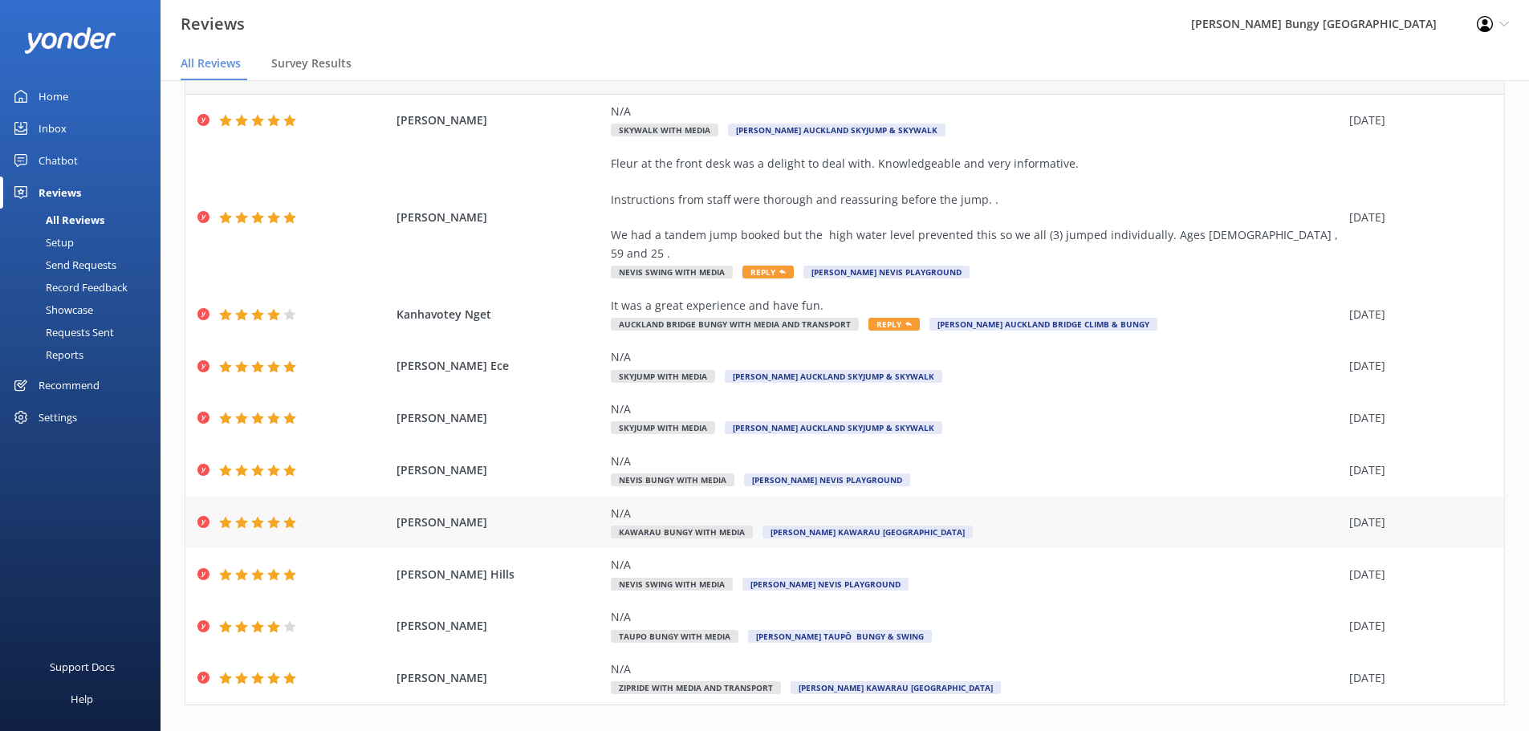
scroll to position [92, 0]
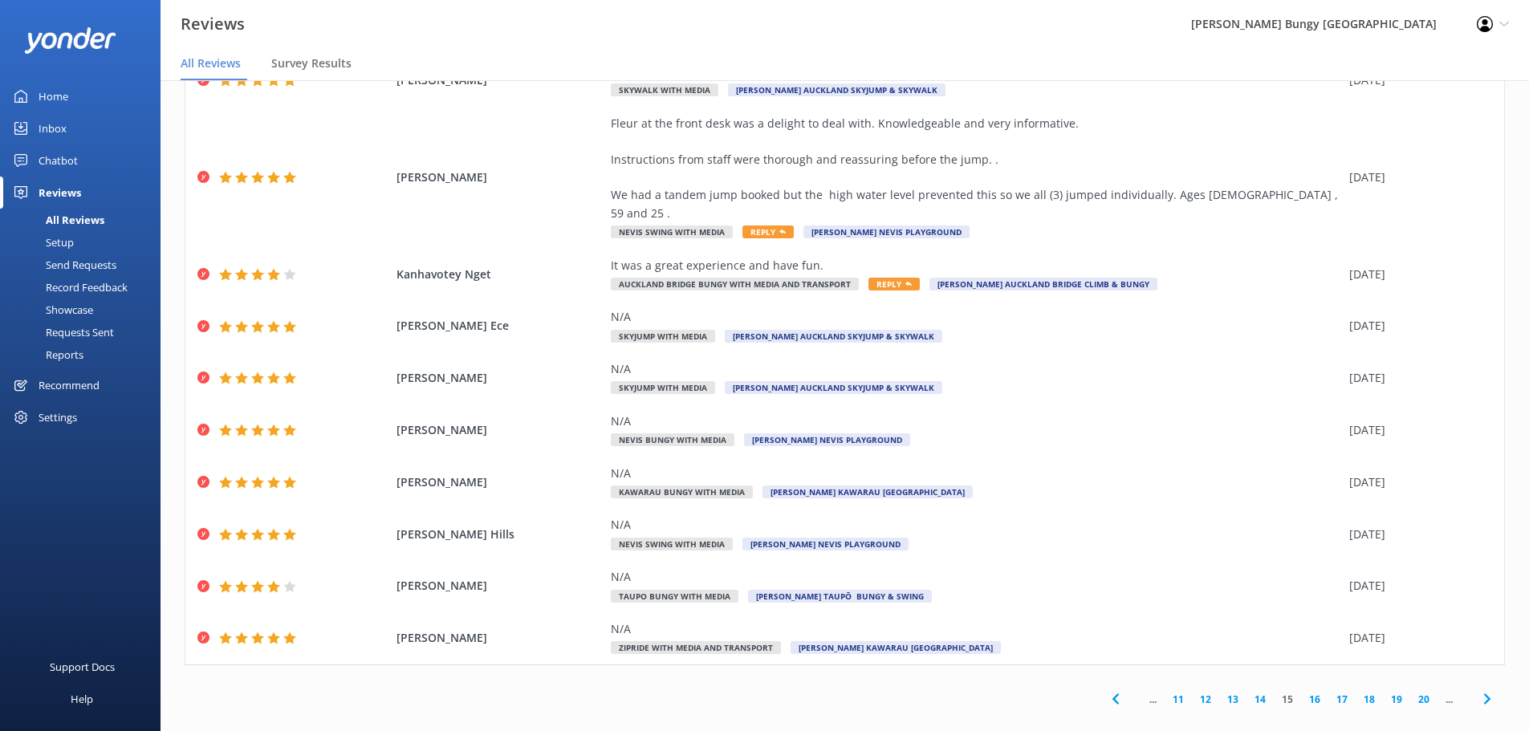
drag, startPoint x: 45, startPoint y: 110, endPoint x: 106, endPoint y: 96, distance: 62.7
click at [45, 110] on div "Home" at bounding box center [54, 96] width 30 height 32
